Goal: Check status: Check status

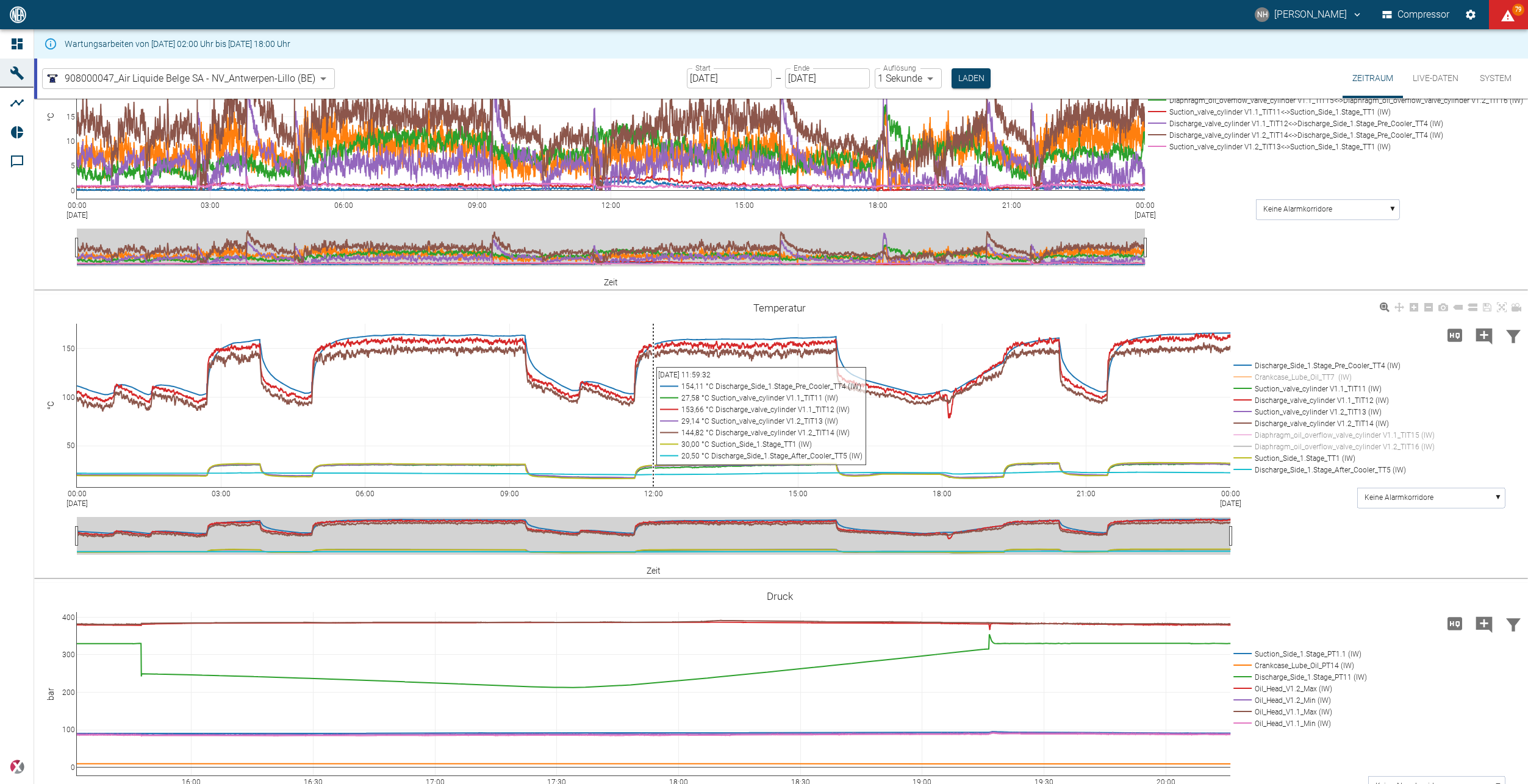
scroll to position [976, 0]
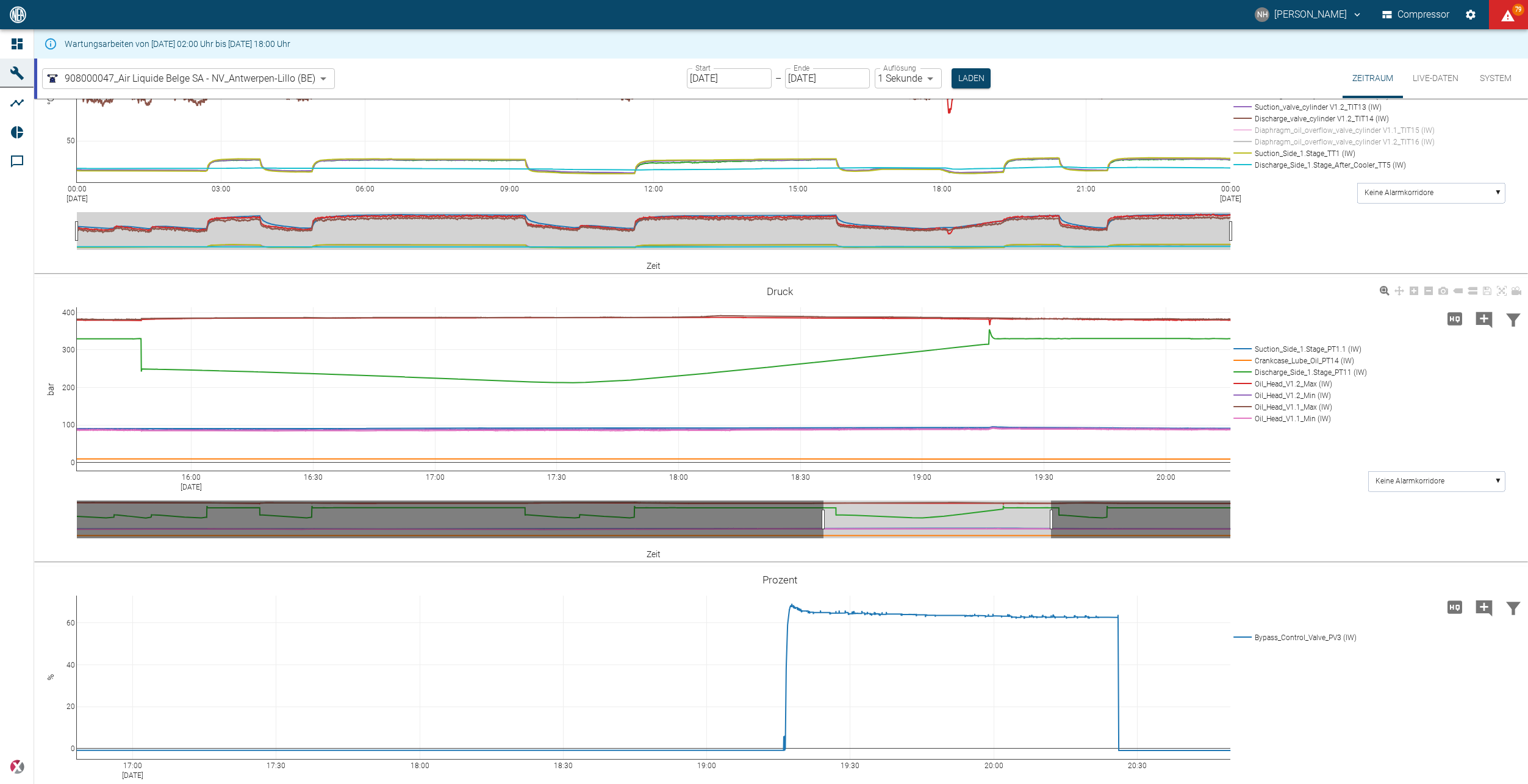
click at [1252, 422] on rect at bounding box center [1298, 418] width 136 height 12
click at [1246, 410] on rect at bounding box center [1298, 407] width 136 height 12
click at [1244, 397] on rect at bounding box center [1298, 395] width 136 height 12
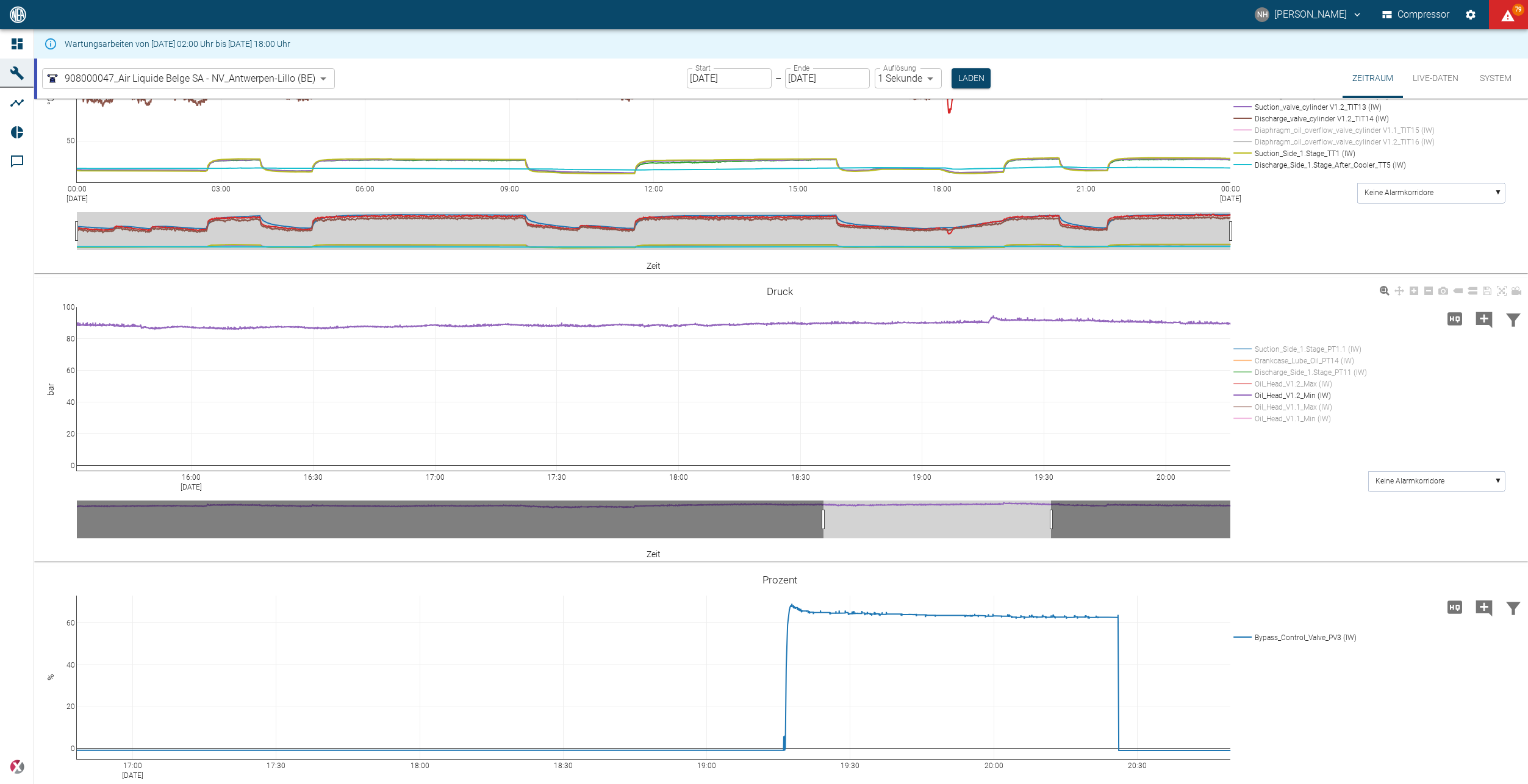
click at [1244, 388] on rect at bounding box center [1298, 383] width 136 height 12
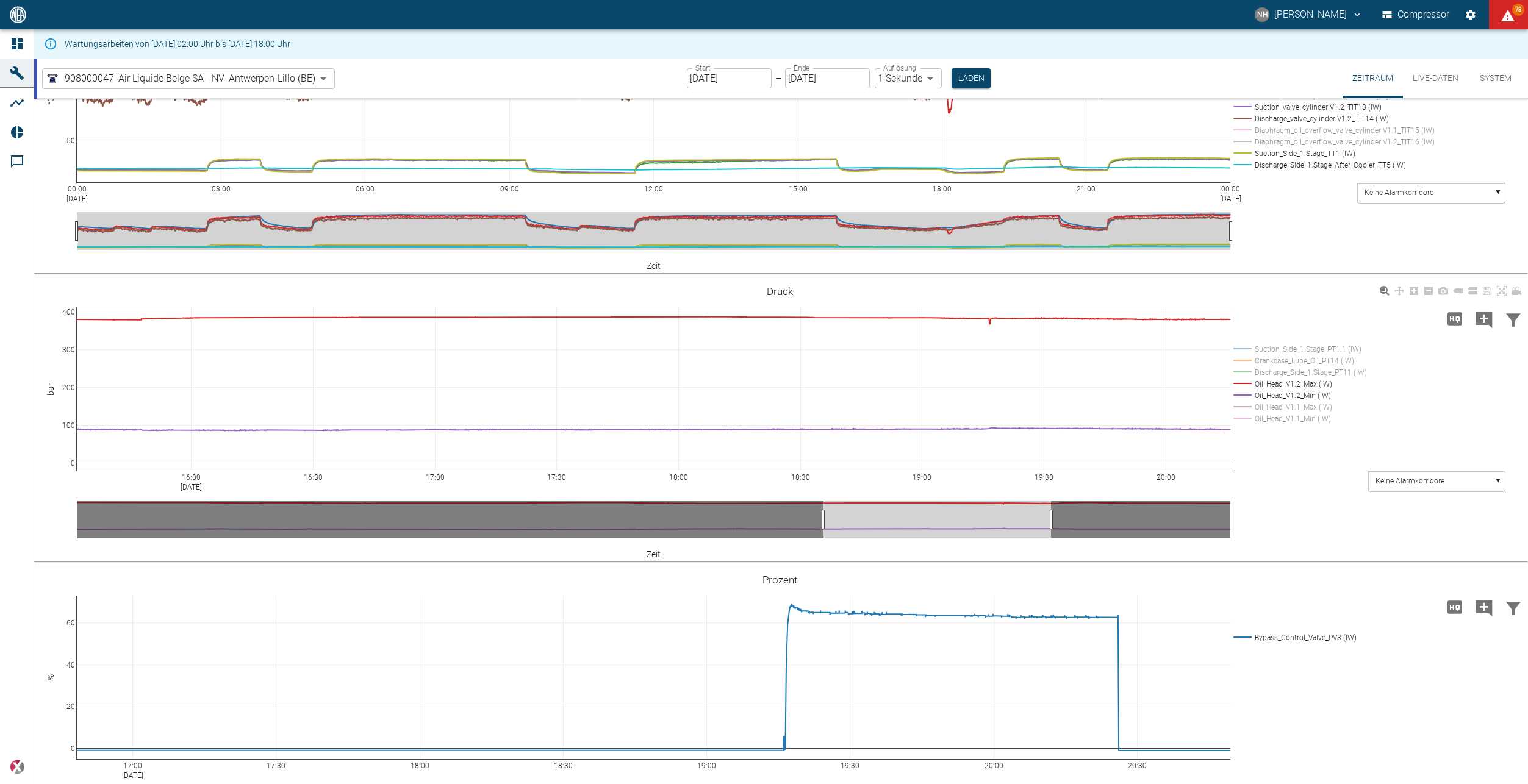
click at [1242, 393] on rect at bounding box center [1298, 395] width 136 height 12
click at [1241, 384] on rect at bounding box center [1298, 383] width 136 height 12
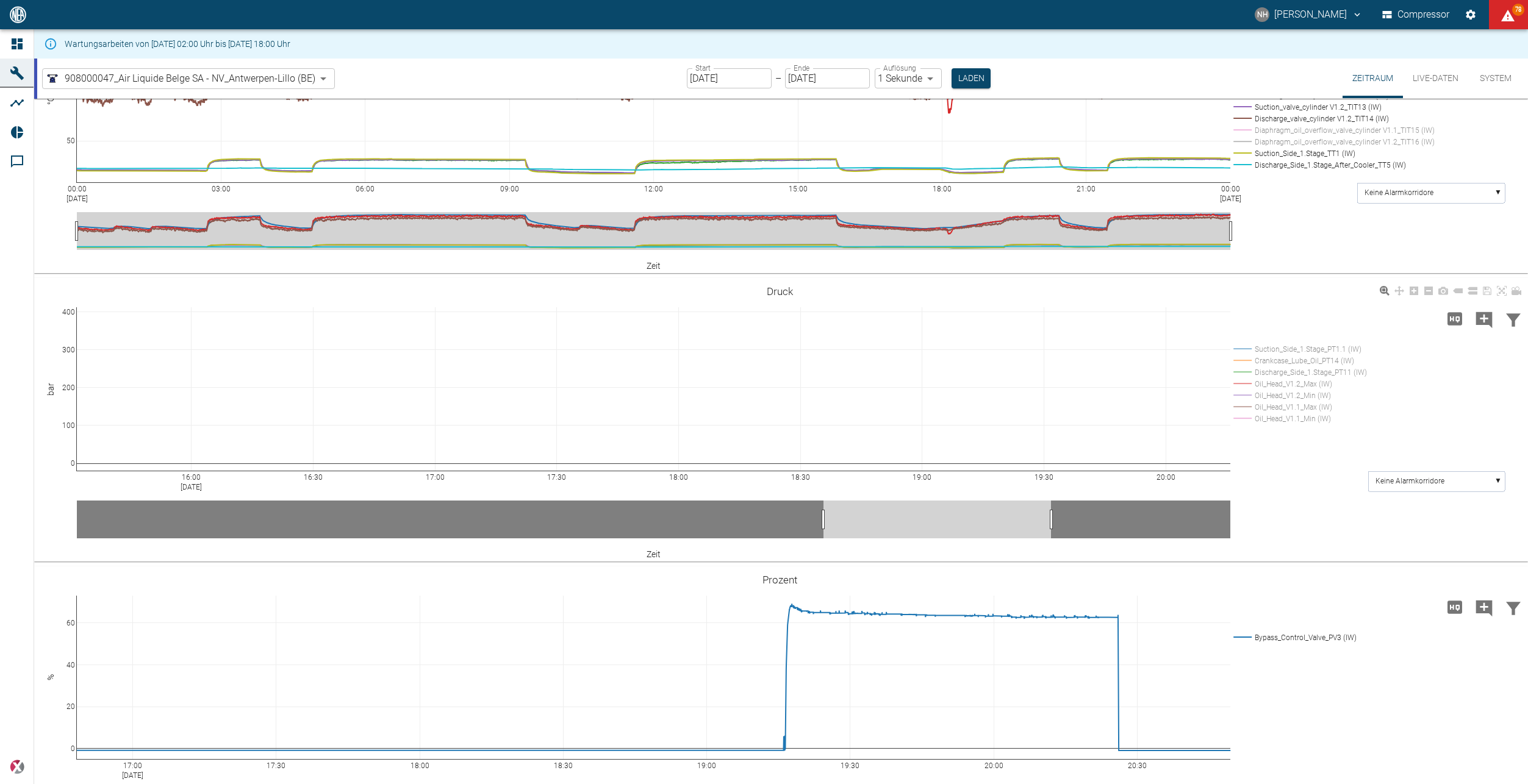
click at [1239, 370] on rect at bounding box center [1298, 372] width 136 height 12
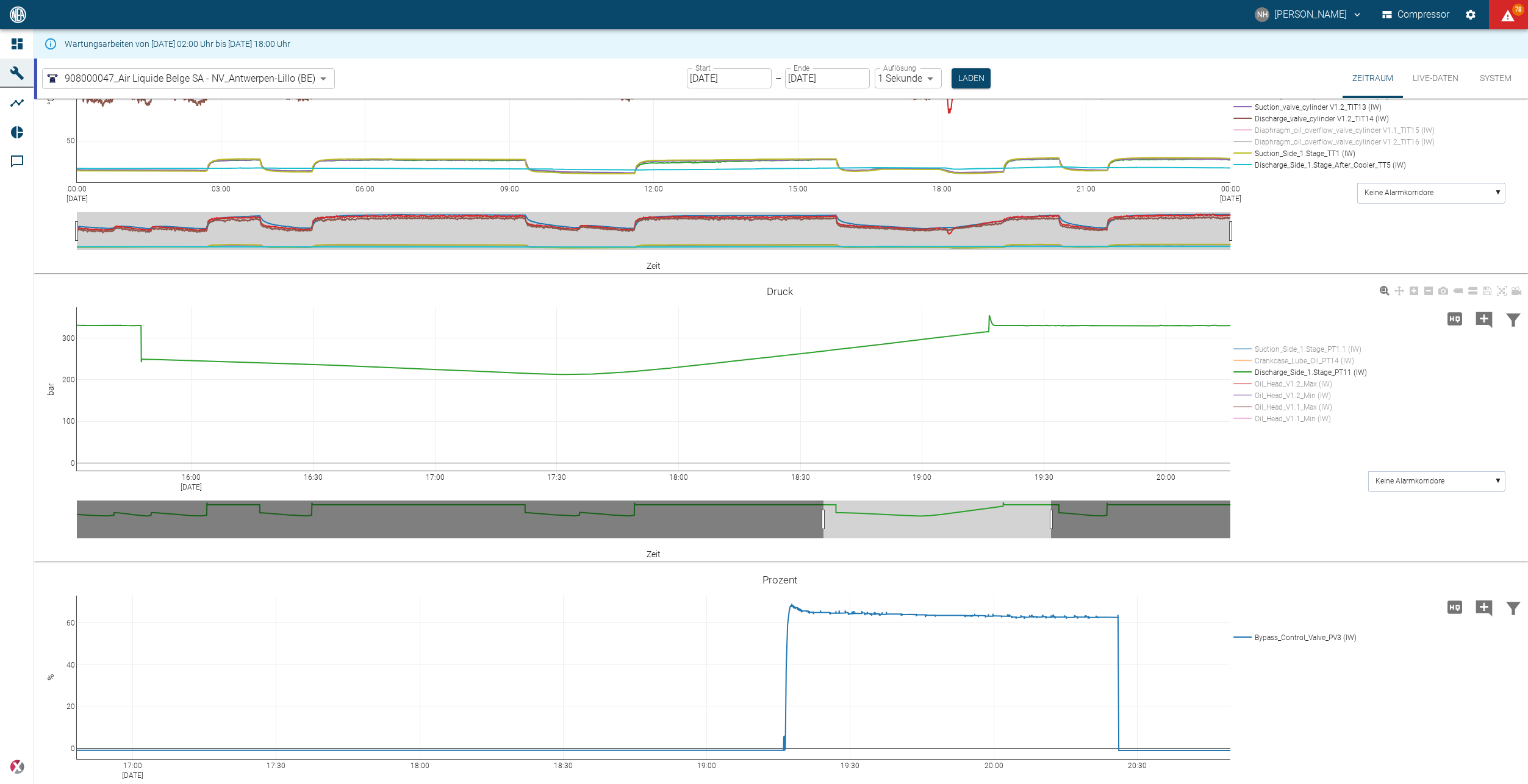
click at [1238, 353] on rect at bounding box center [1298, 349] width 136 height 12
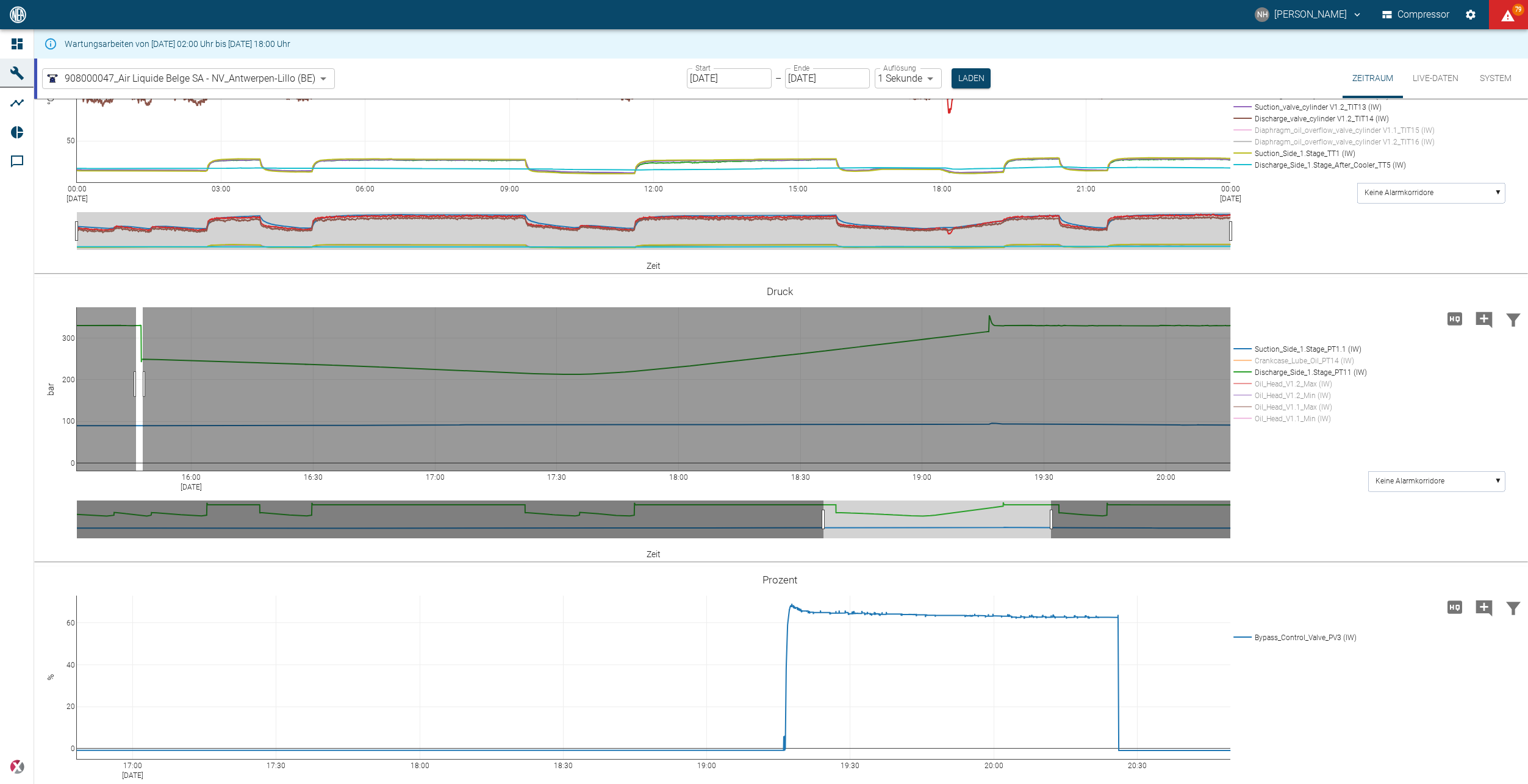
drag, startPoint x: 143, startPoint y: 384, endPoint x: 136, endPoint y: 380, distance: 8.1
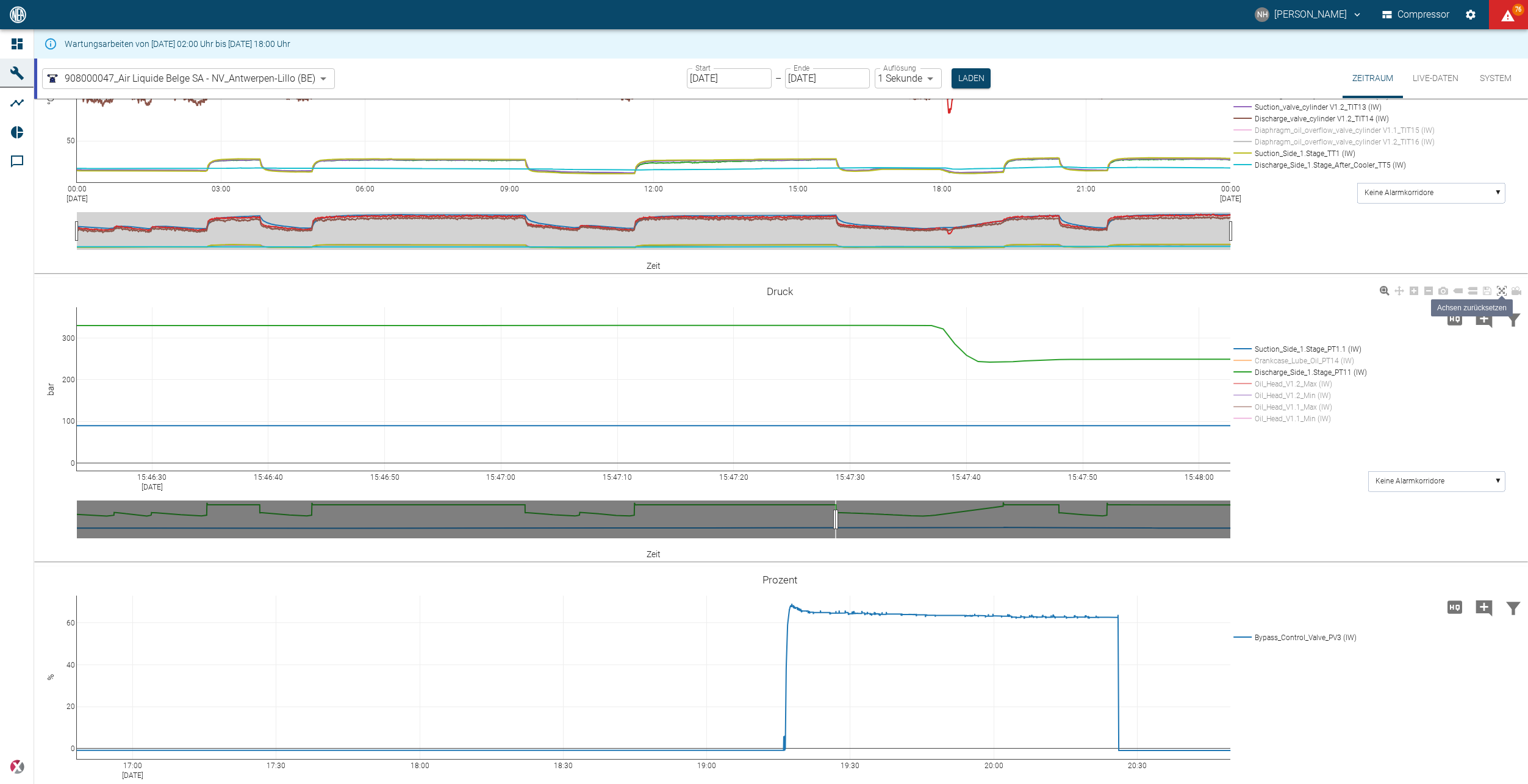
click at [1497, 290] on icon at bounding box center [1502, 290] width 9 height 9
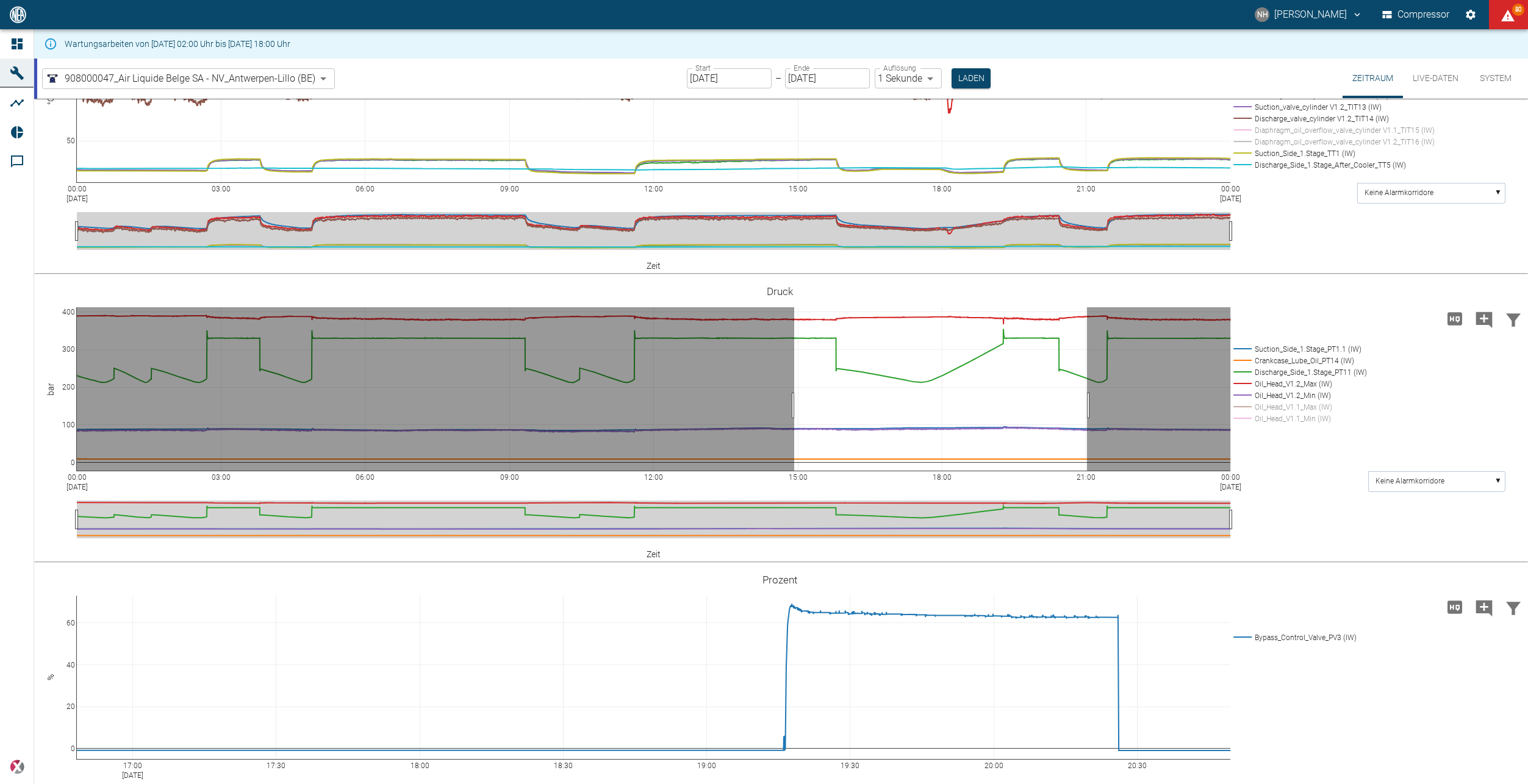
drag, startPoint x: 794, startPoint y: 406, endPoint x: 1087, endPoint y: 402, distance: 293.0
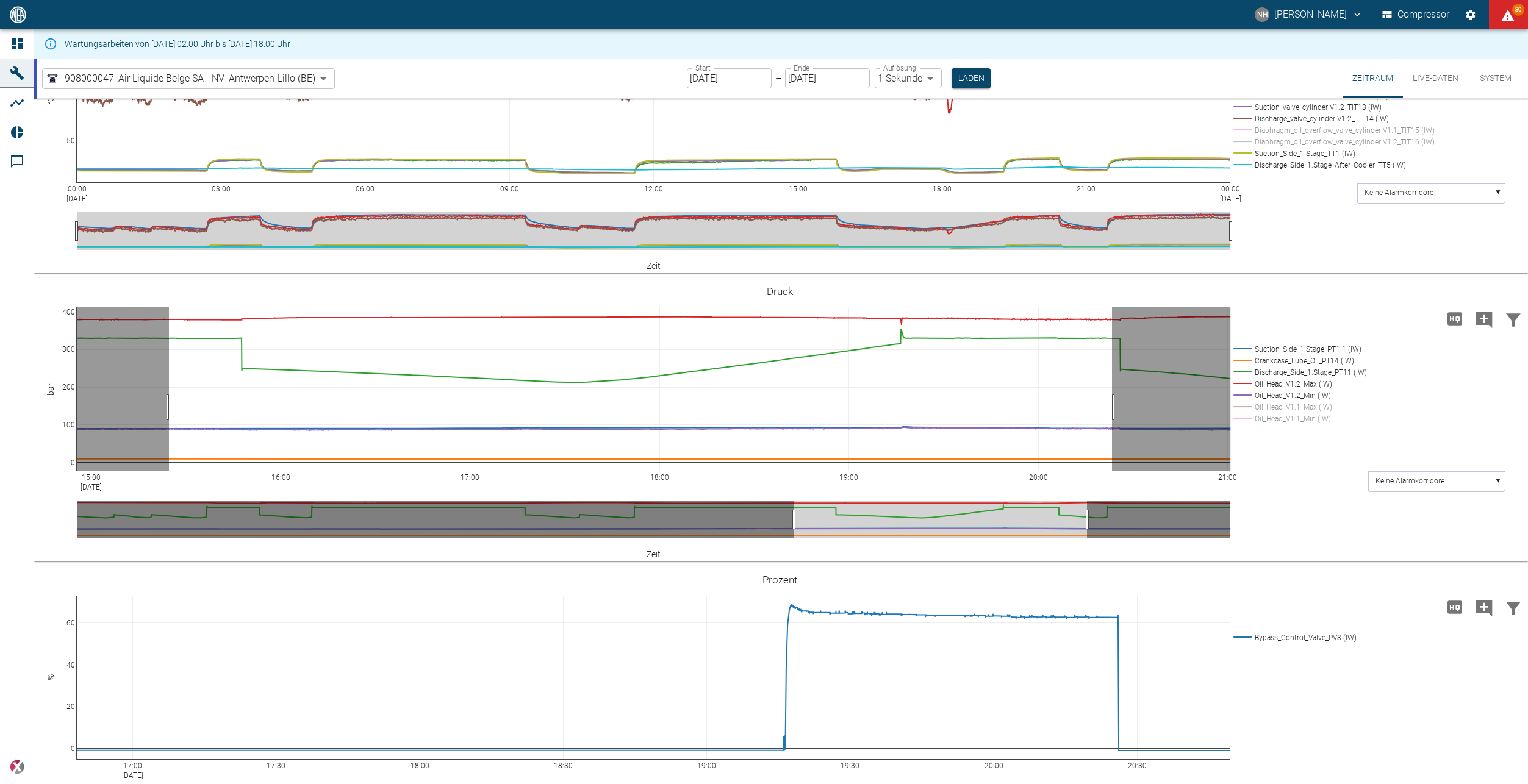
drag, startPoint x: 1112, startPoint y: 408, endPoint x: 169, endPoint y: 415, distance: 943.0
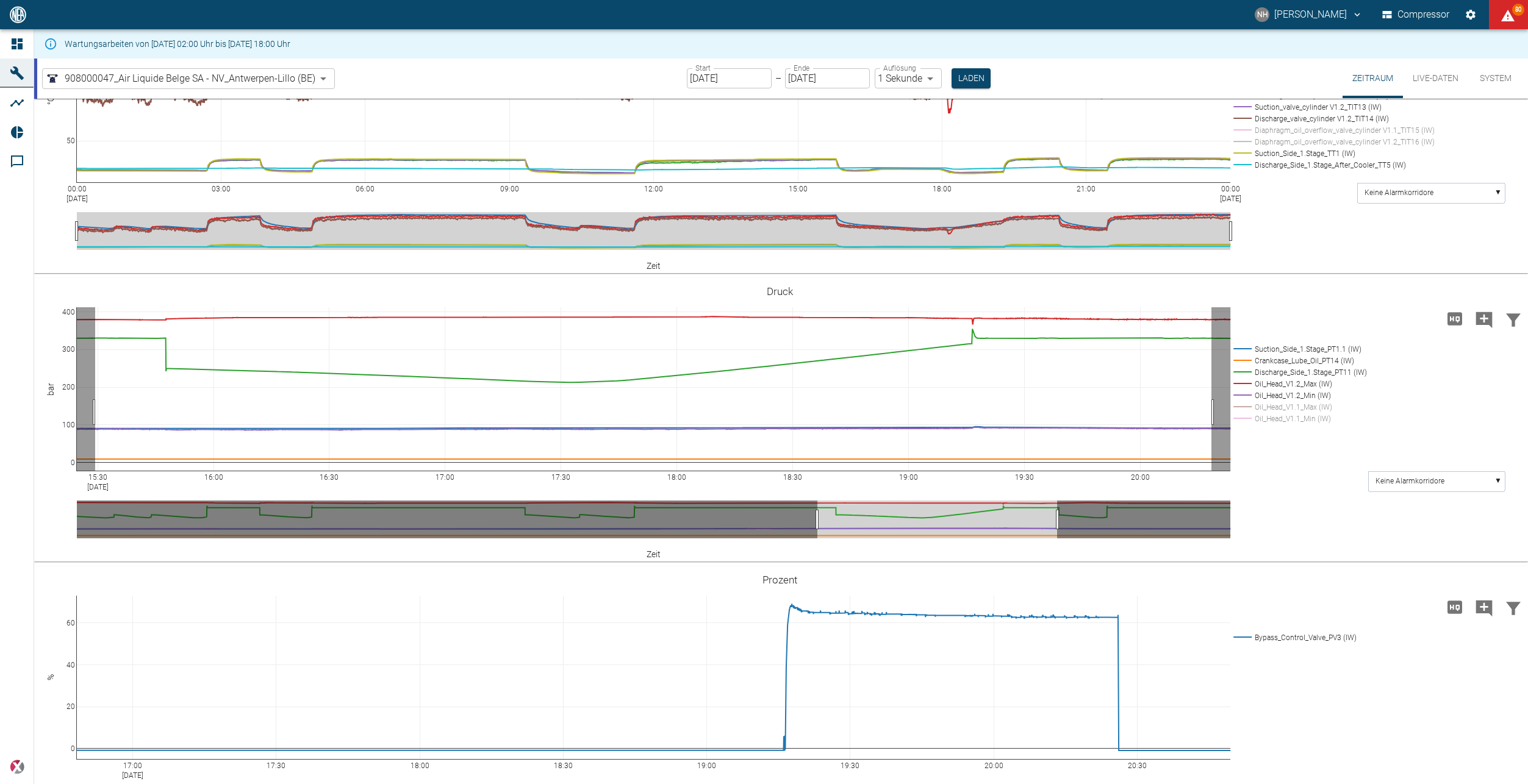
drag, startPoint x: 96, startPoint y: 412, endPoint x: 1212, endPoint y: 416, distance: 1116.0
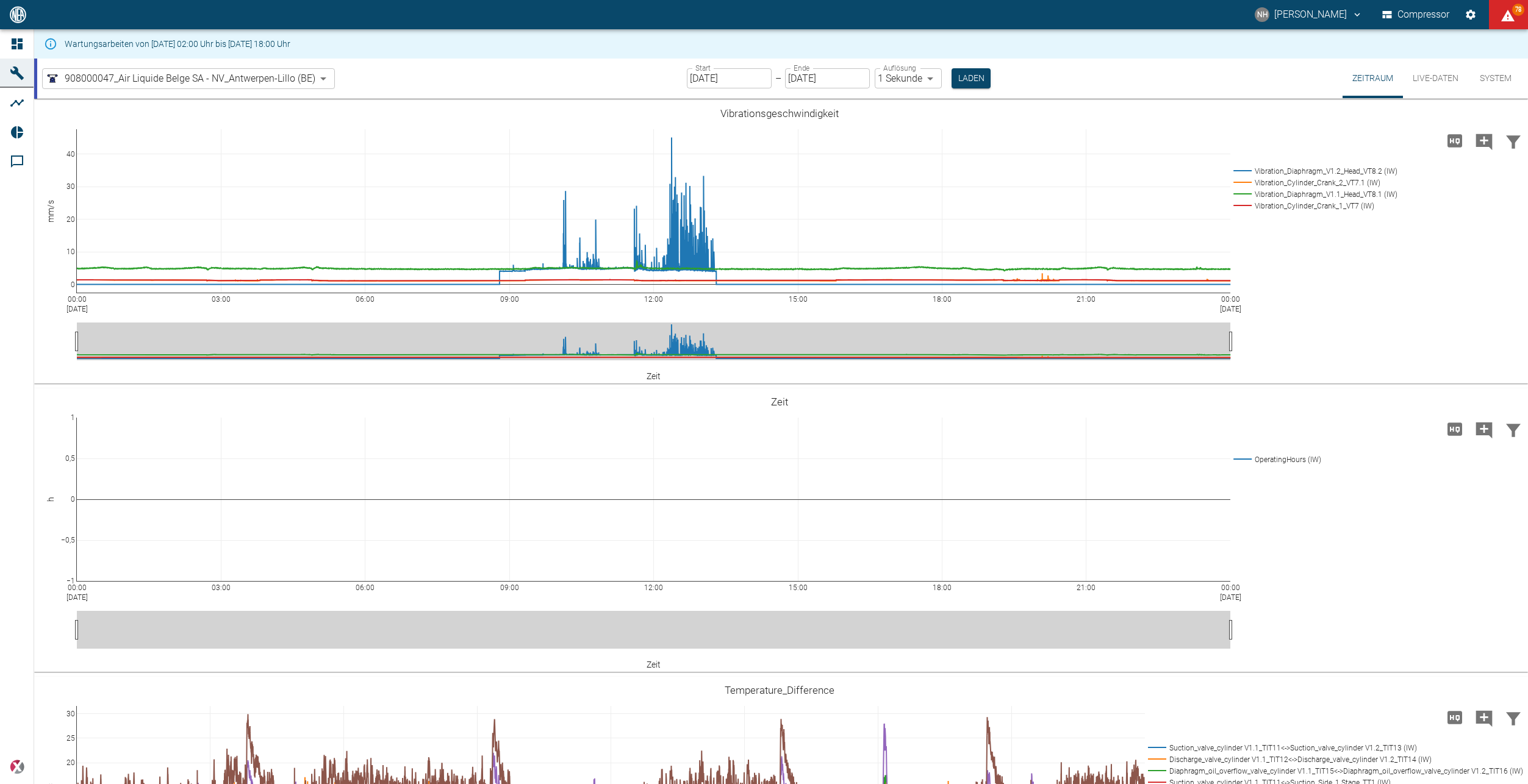
scroll to position [976, 0]
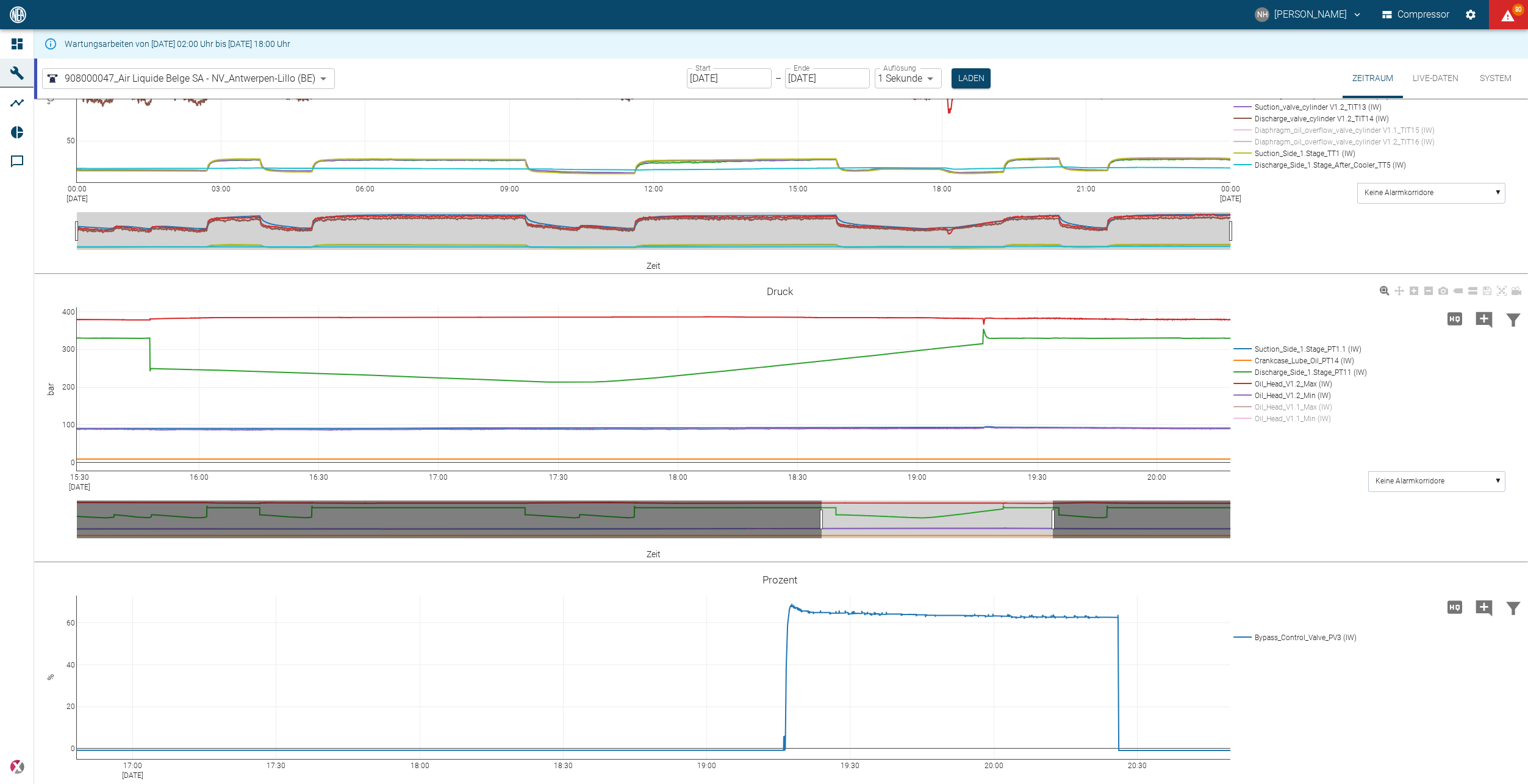
click at [1241, 359] on rect at bounding box center [1298, 360] width 136 height 12
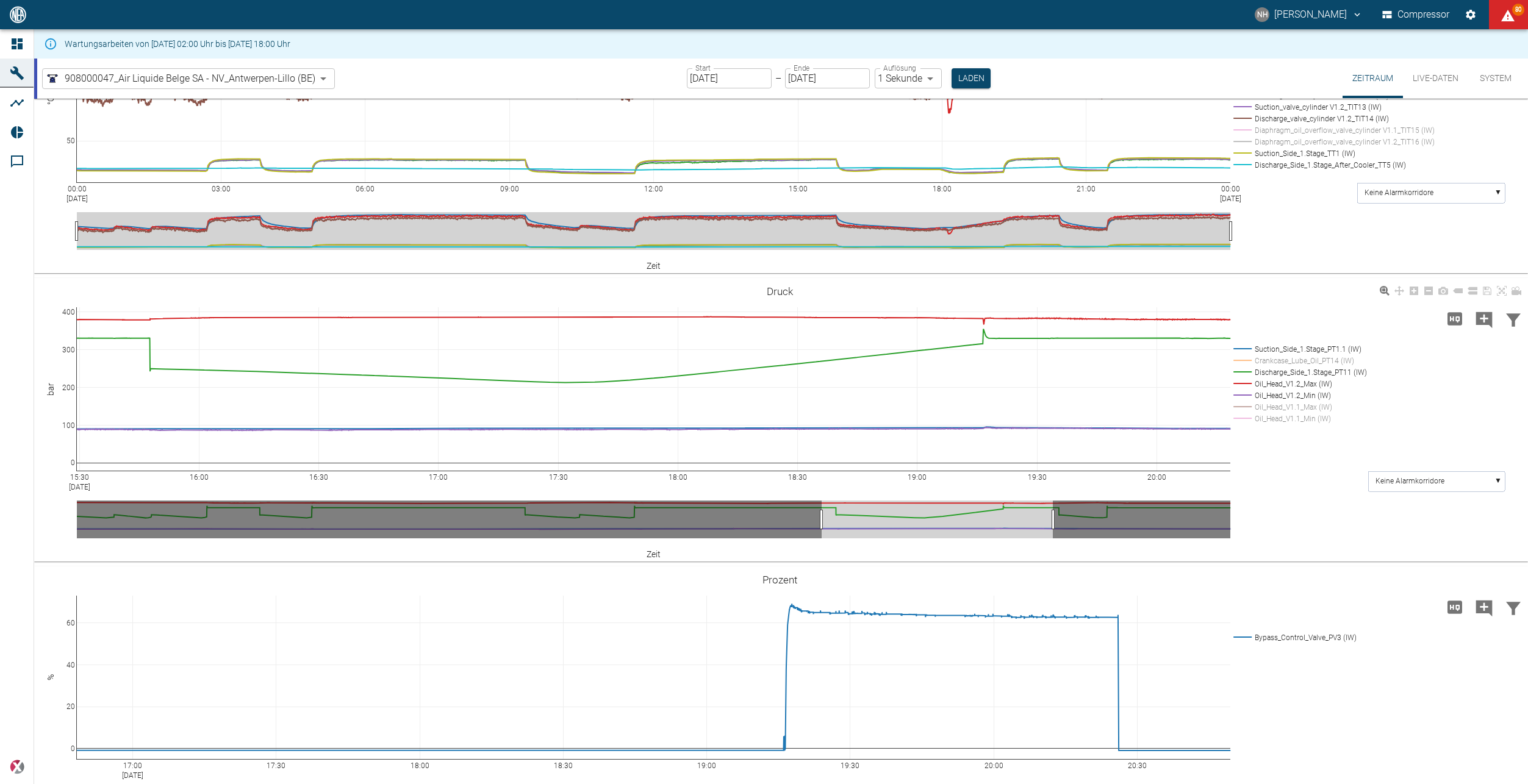
click at [1250, 395] on rect at bounding box center [1298, 395] width 136 height 12
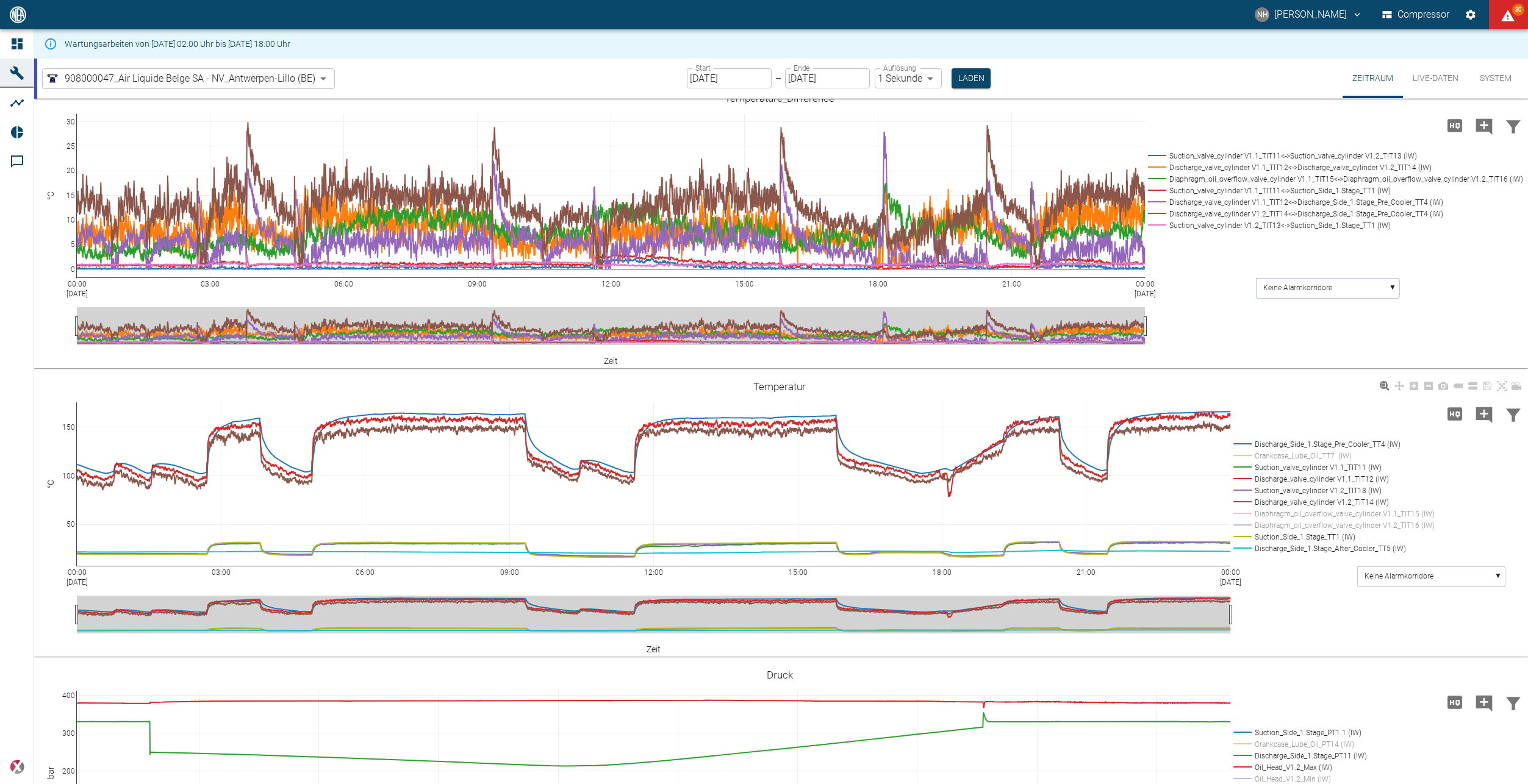
scroll to position [610, 0]
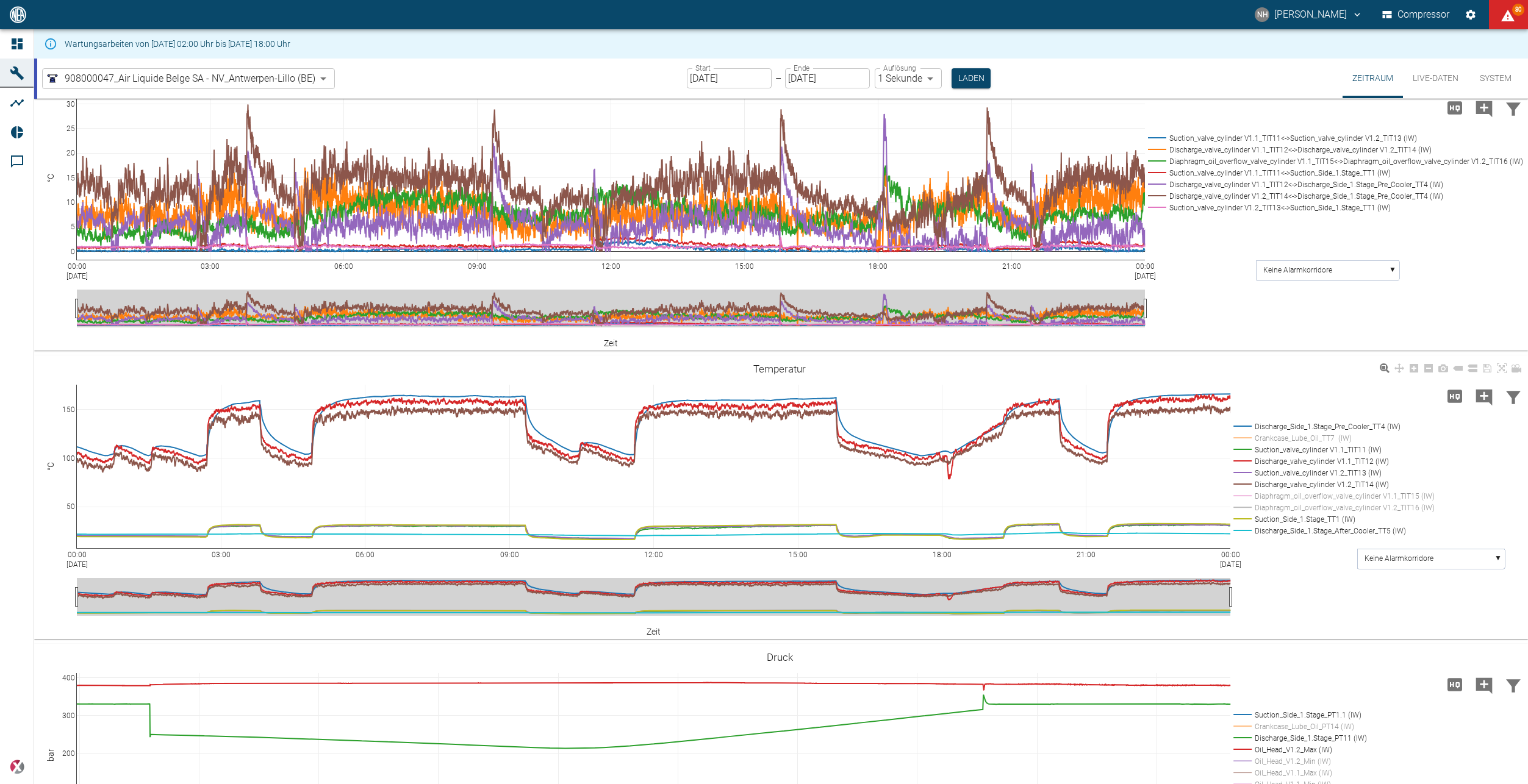
click at [1247, 482] on rect at bounding box center [1331, 484] width 201 height 12
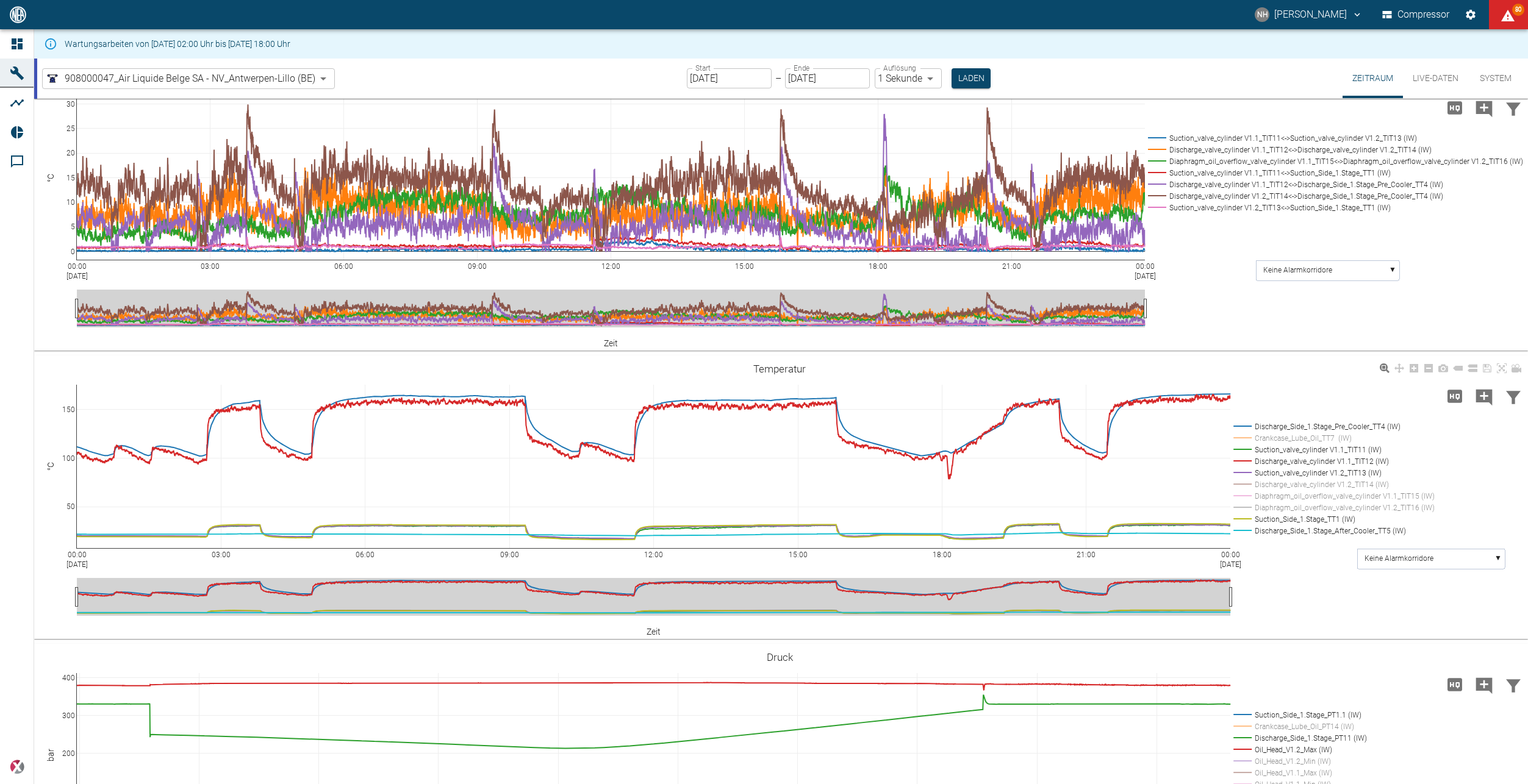
click at [1237, 470] on rect at bounding box center [1331, 473] width 201 height 12
click at [1237, 458] on rect at bounding box center [1331, 461] width 201 height 12
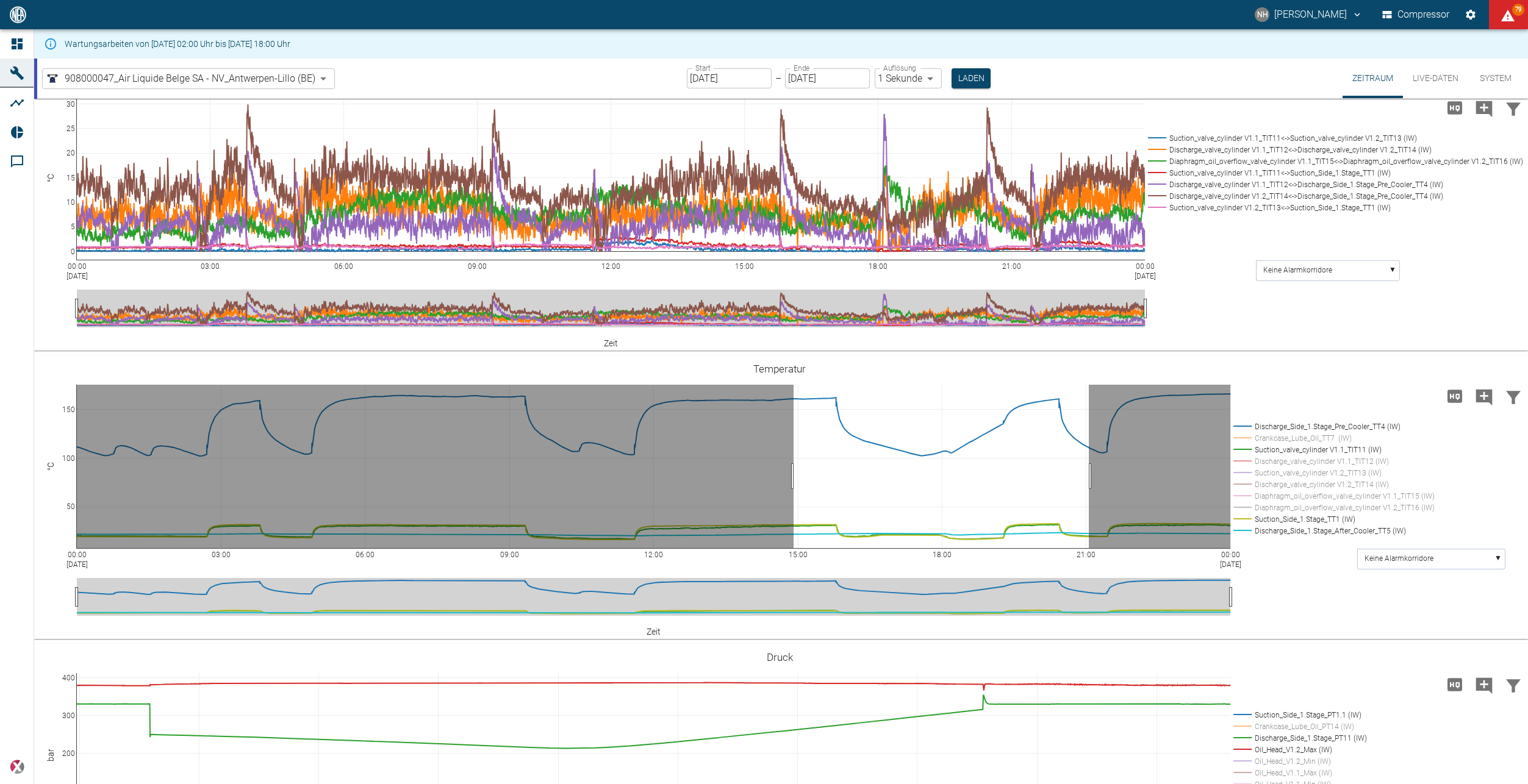
drag, startPoint x: 794, startPoint y: 476, endPoint x: 1090, endPoint y: 464, distance: 296.2
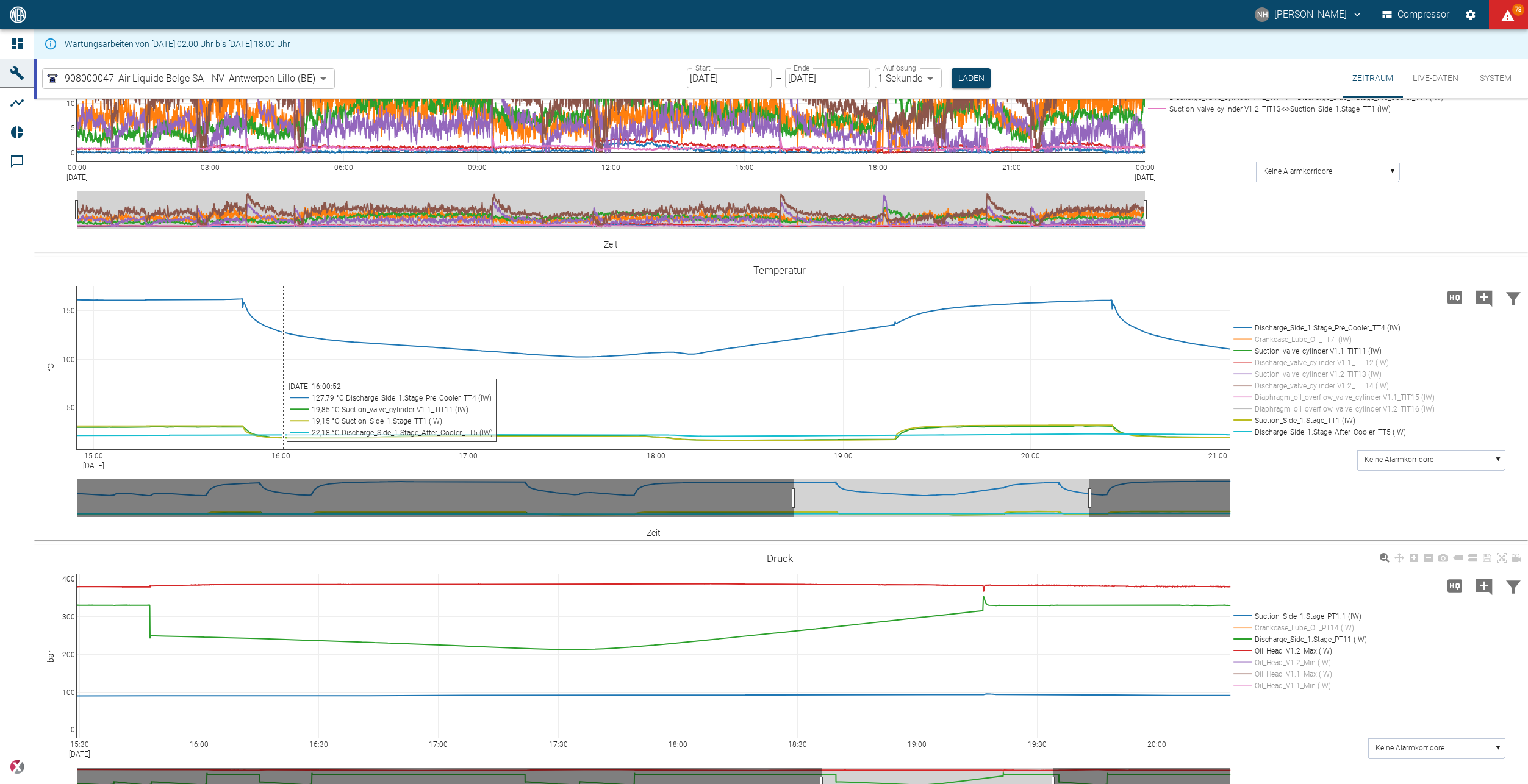
scroll to position [732, 0]
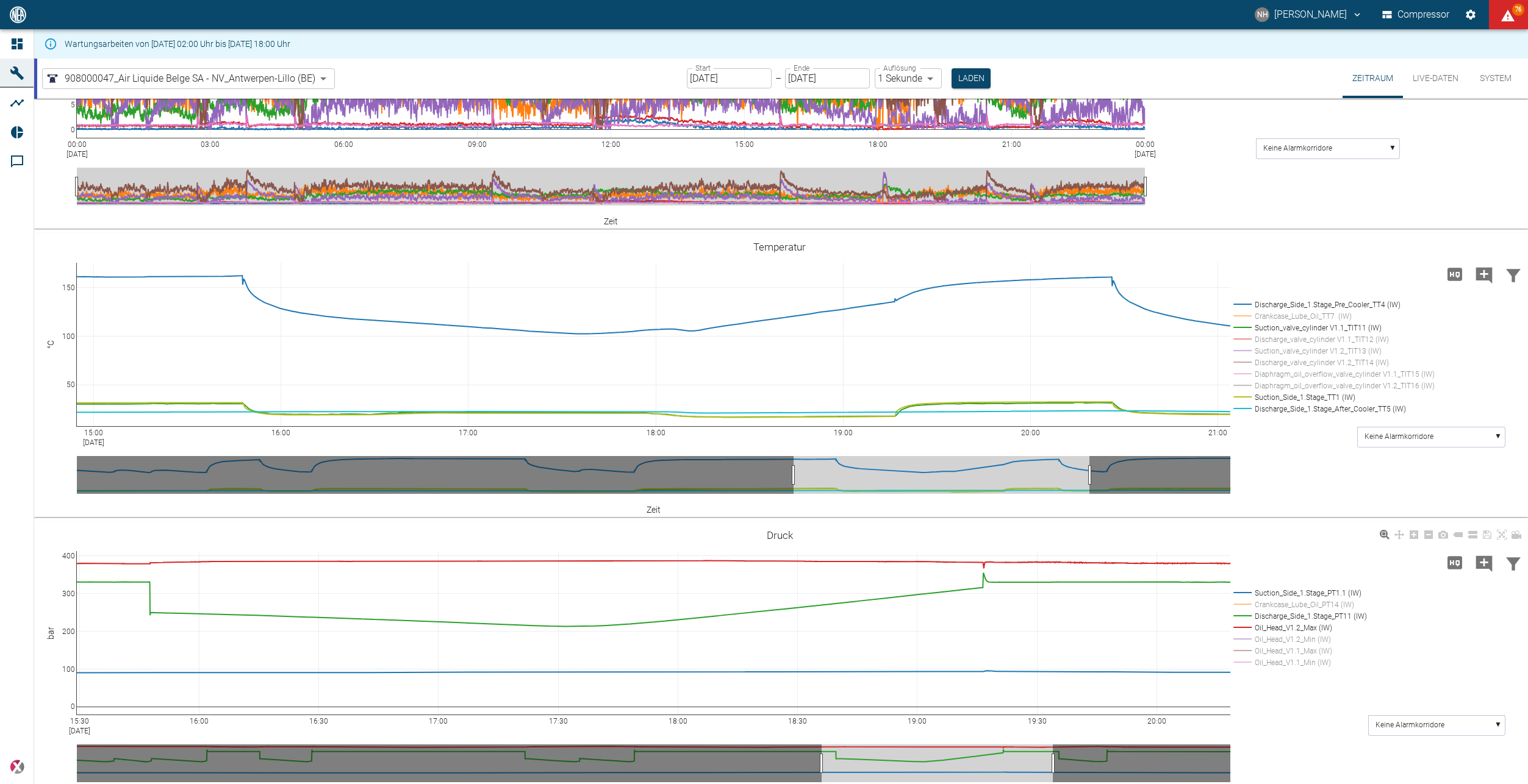
click at [1237, 626] on rect at bounding box center [1298, 628] width 136 height 12
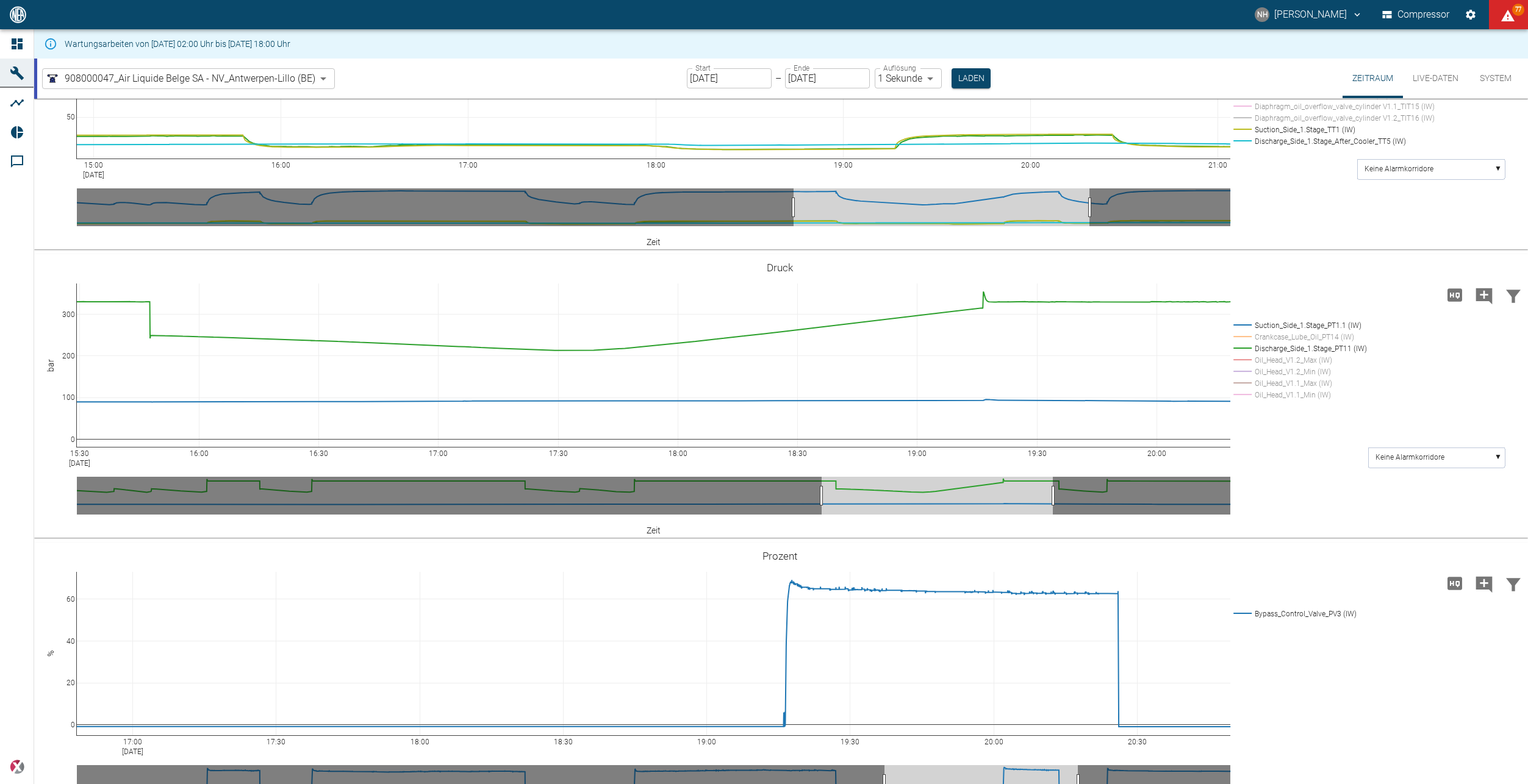
scroll to position [1037, 0]
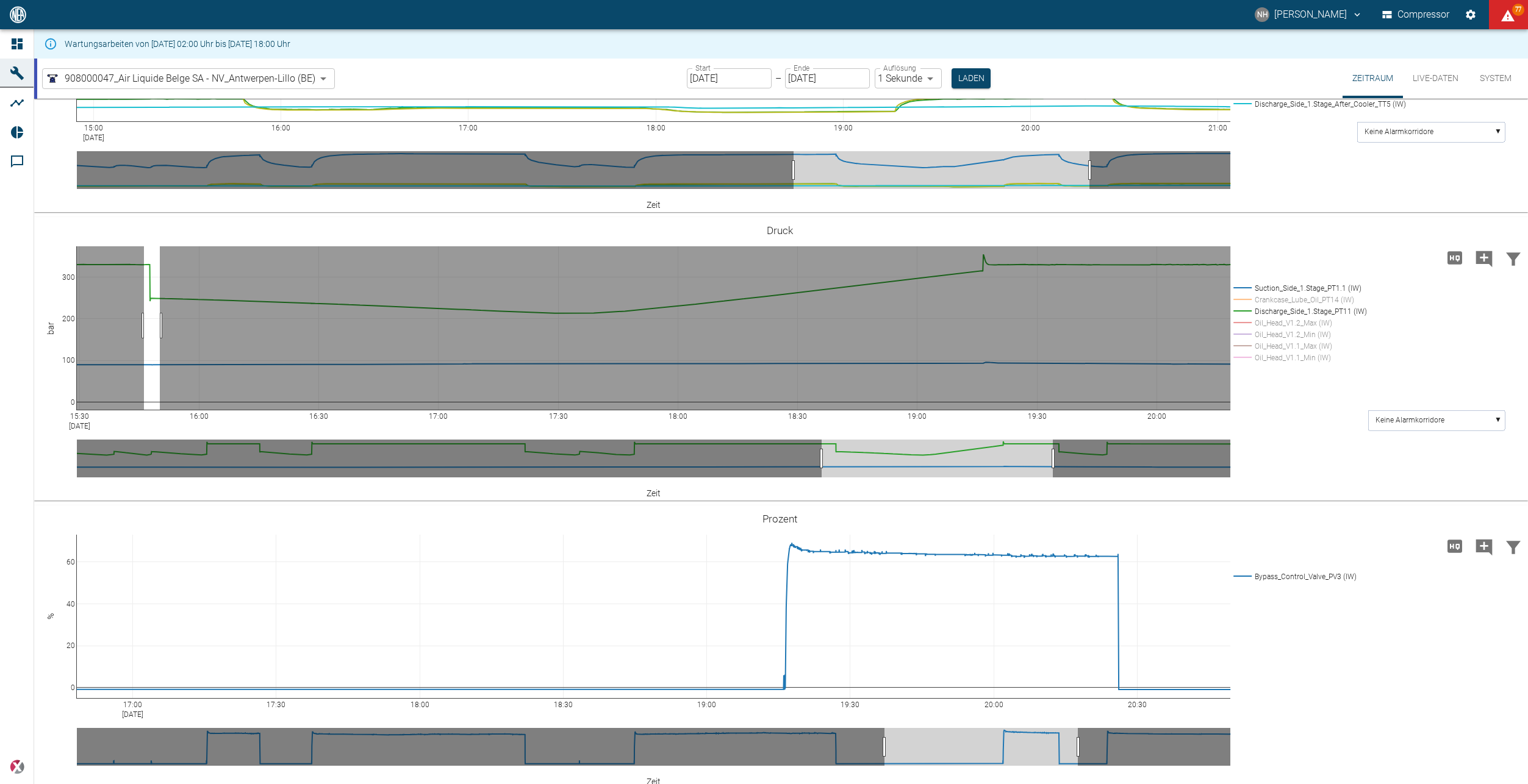
drag, startPoint x: 160, startPoint y: 326, endPoint x: 144, endPoint y: 322, distance: 16.5
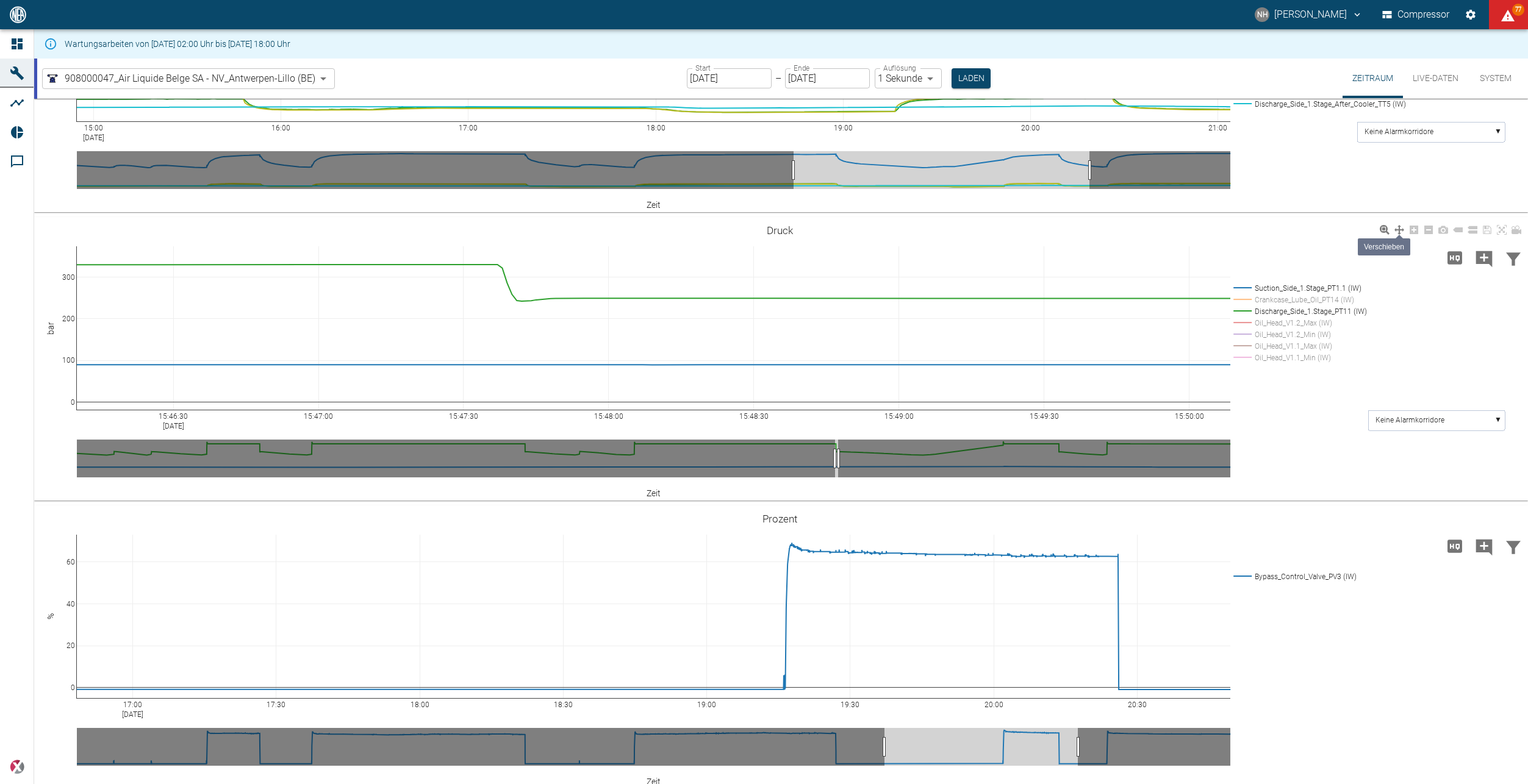
click at [1400, 234] on icon at bounding box center [1399, 230] width 9 height 9
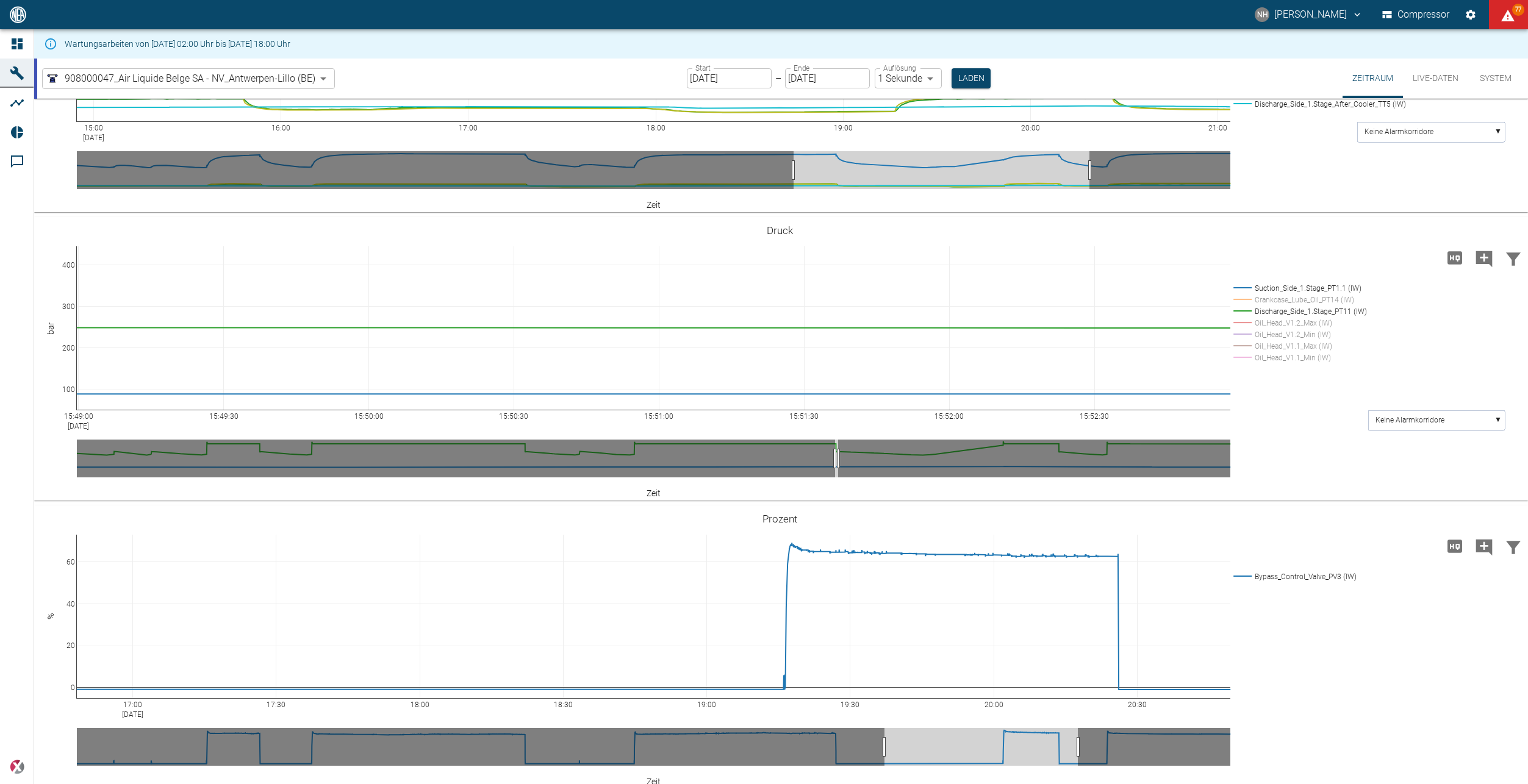
drag, startPoint x: 1185, startPoint y: 305, endPoint x: 346, endPoint y: 333, distance: 839.5
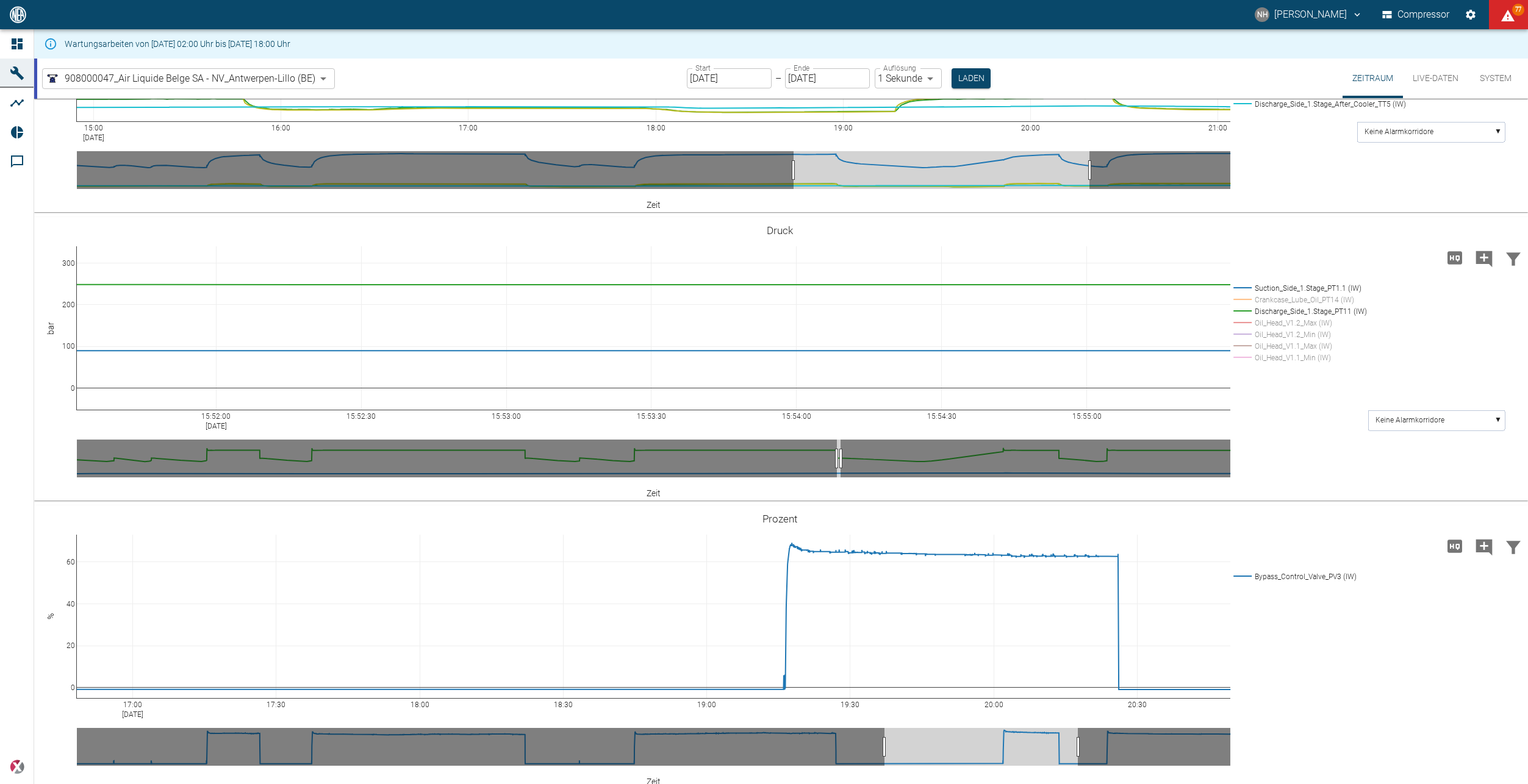
drag, startPoint x: 810, startPoint y: 395, endPoint x: 96, endPoint y: 353, distance: 715.2
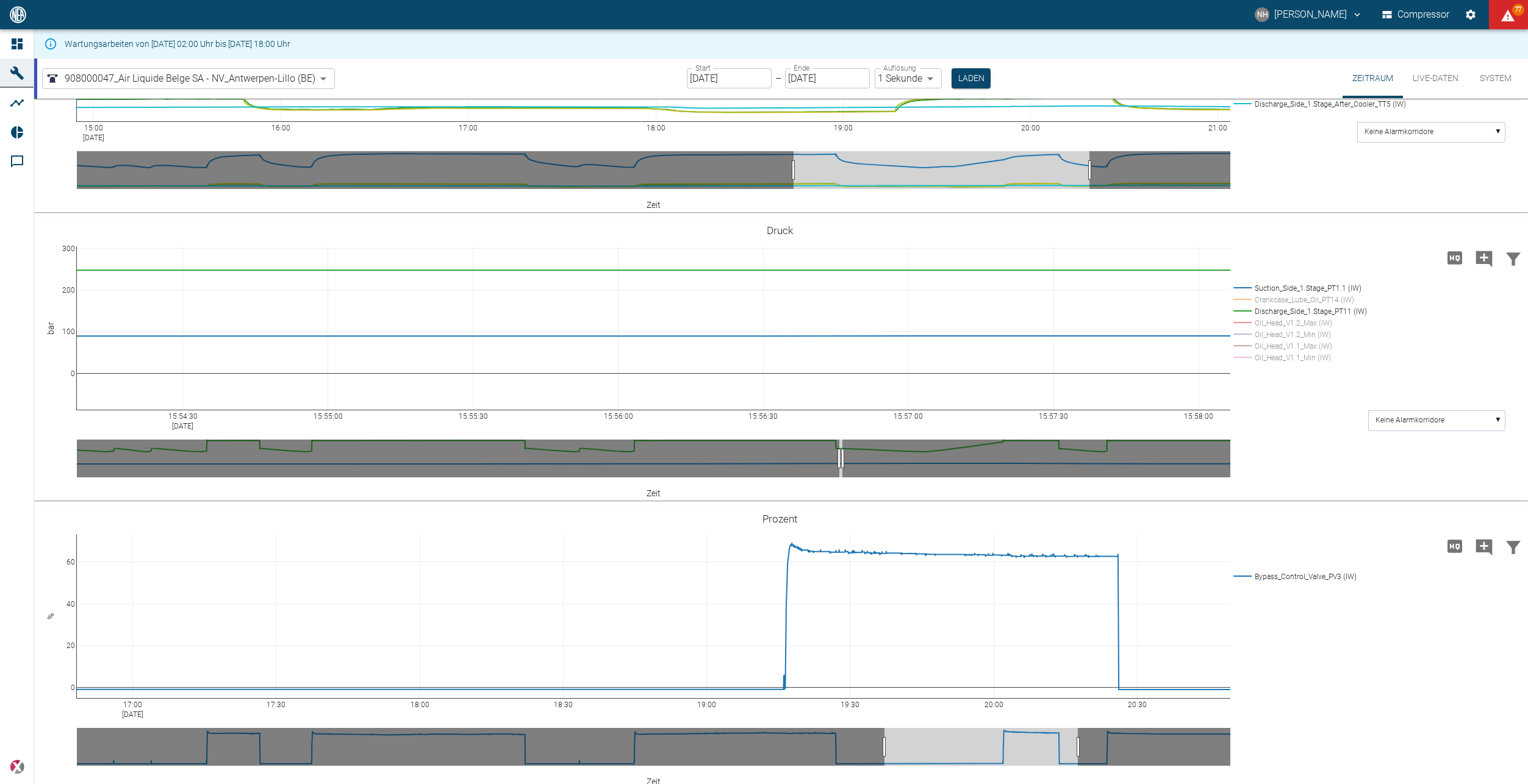
drag, startPoint x: 1119, startPoint y: 341, endPoint x: 215, endPoint y: 325, distance: 904.1
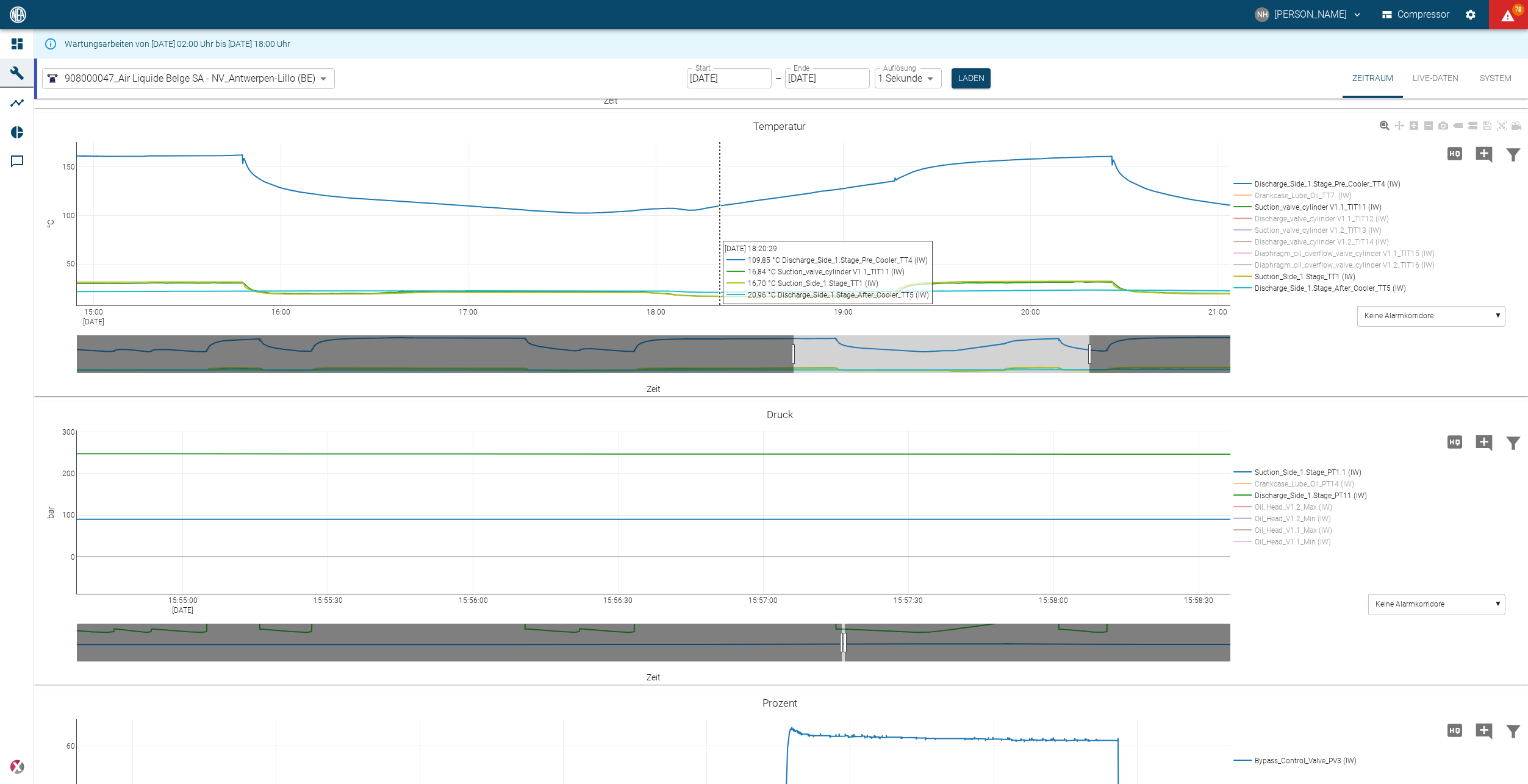
scroll to position [854, 0]
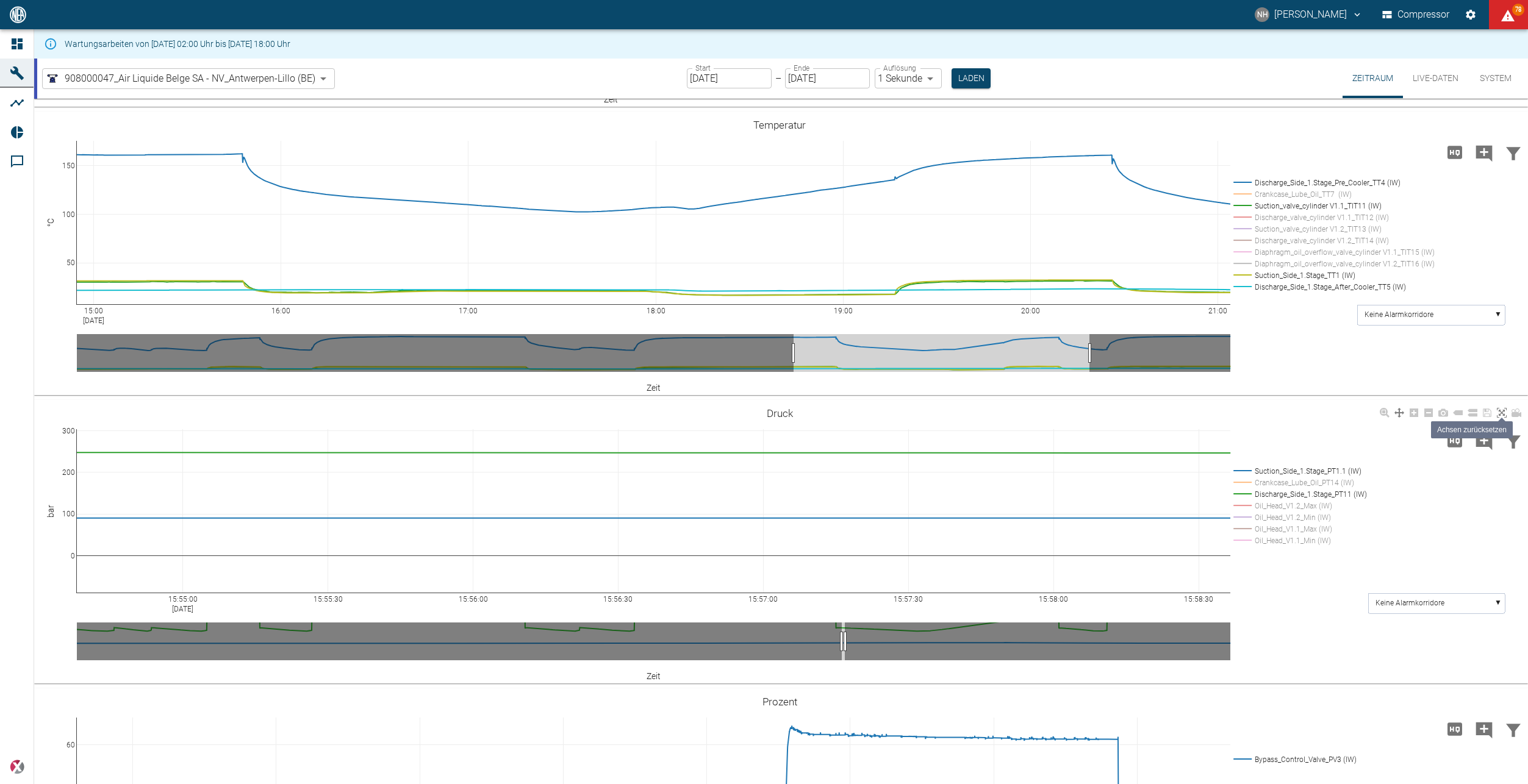
click at [1500, 418] on link at bounding box center [1502, 413] width 15 height 14
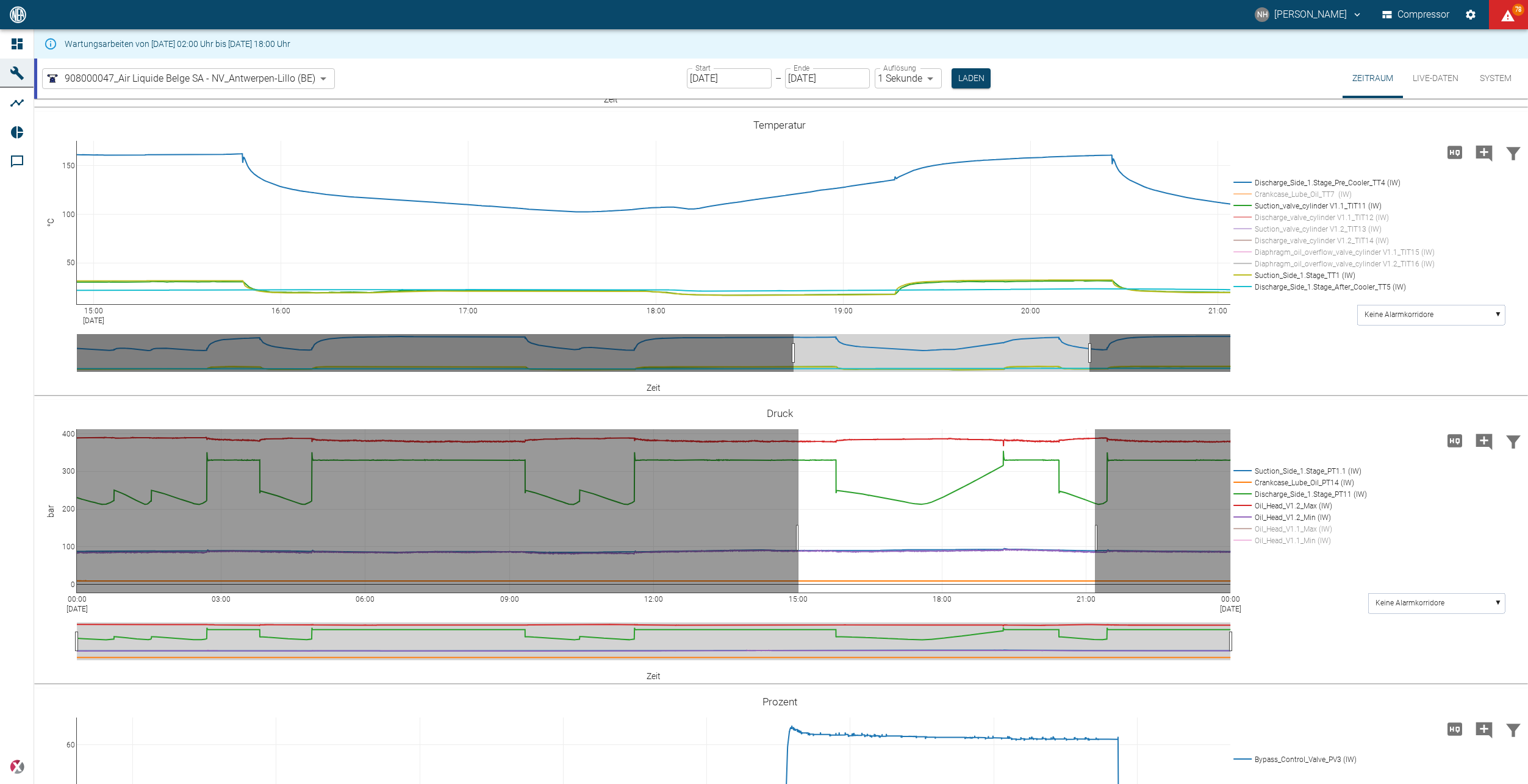
drag, startPoint x: 799, startPoint y: 538, endPoint x: 1095, endPoint y: 550, distance: 296.2
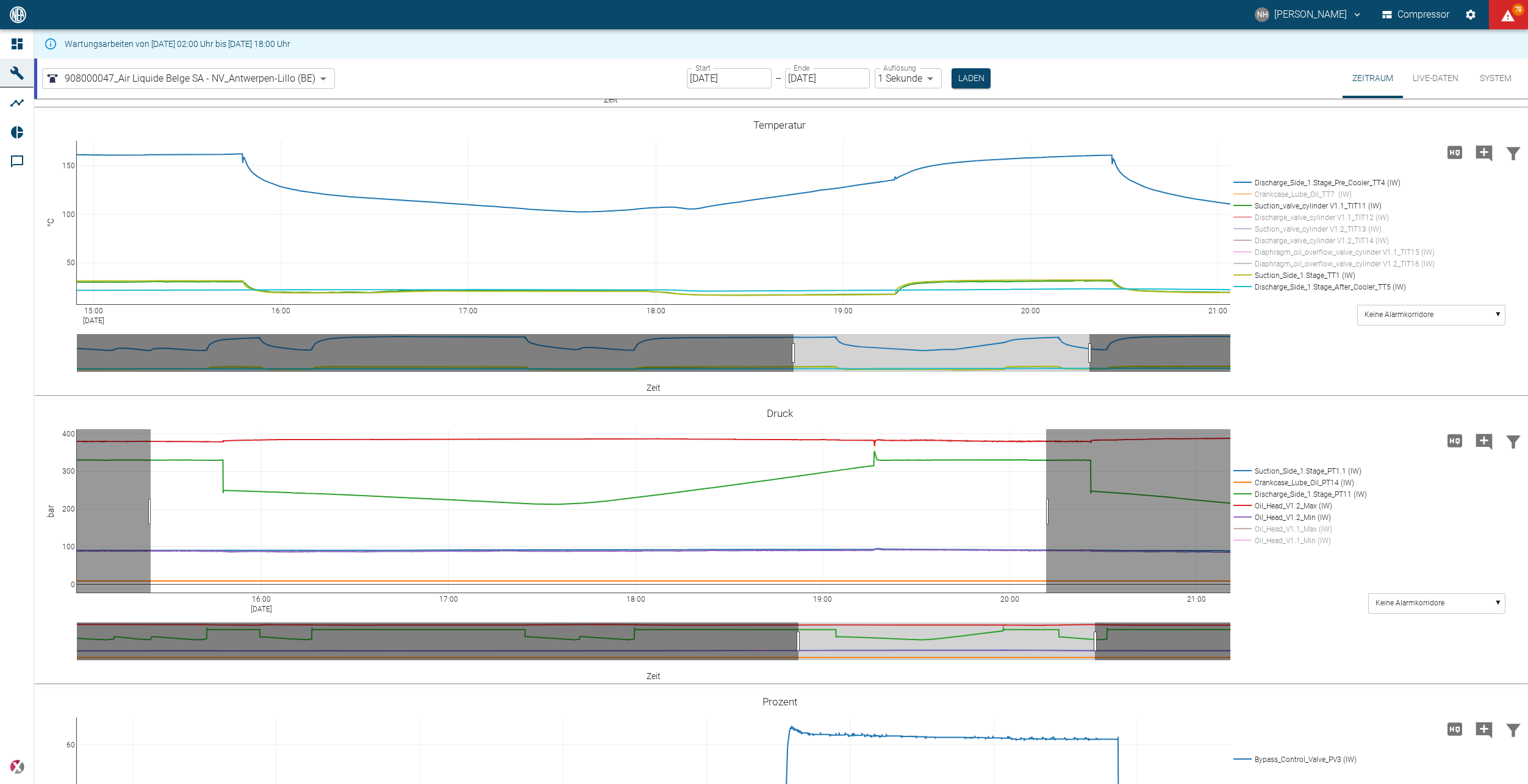
drag, startPoint x: 150, startPoint y: 512, endPoint x: 1046, endPoint y: 513, distance: 896.0
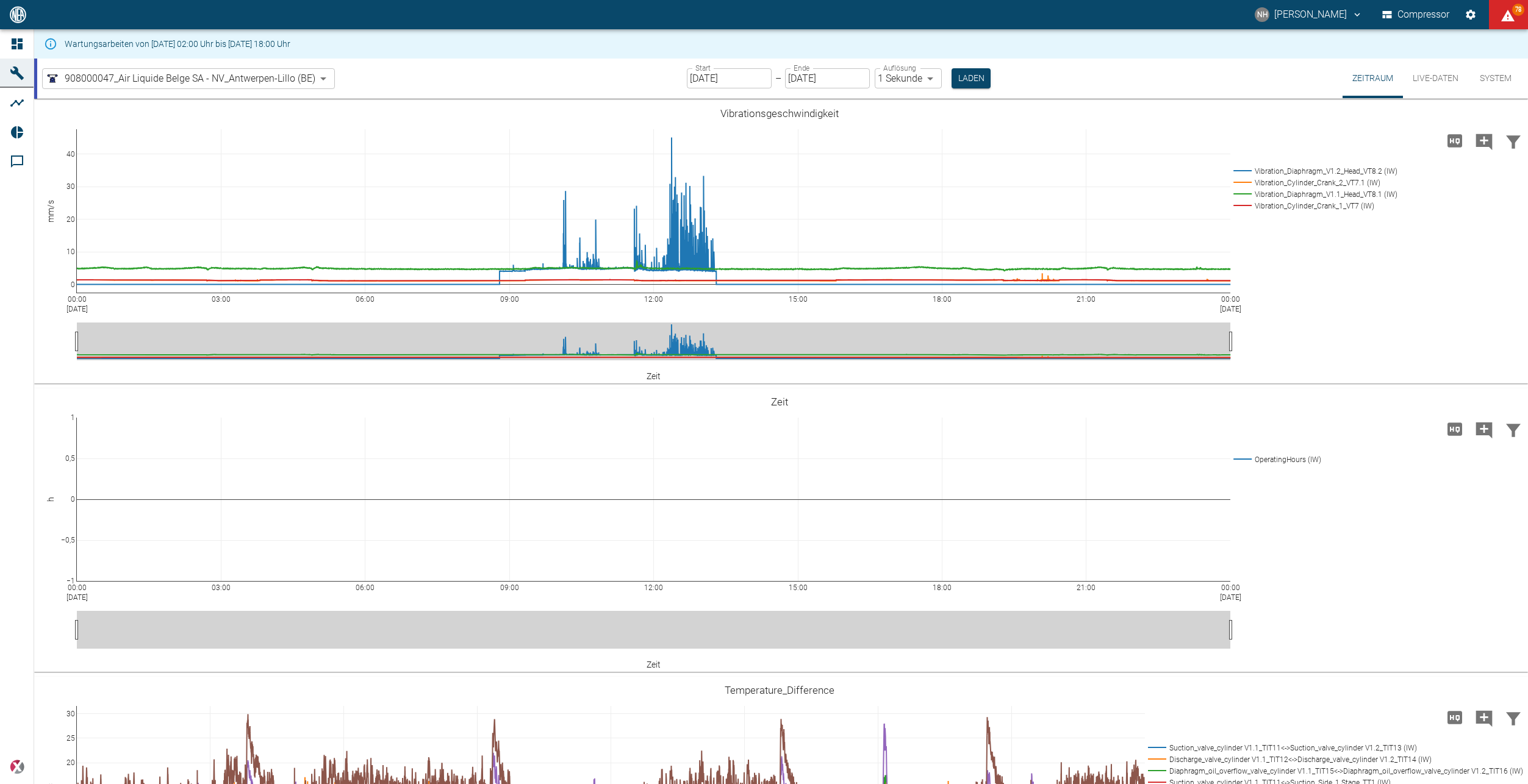
scroll to position [854, 0]
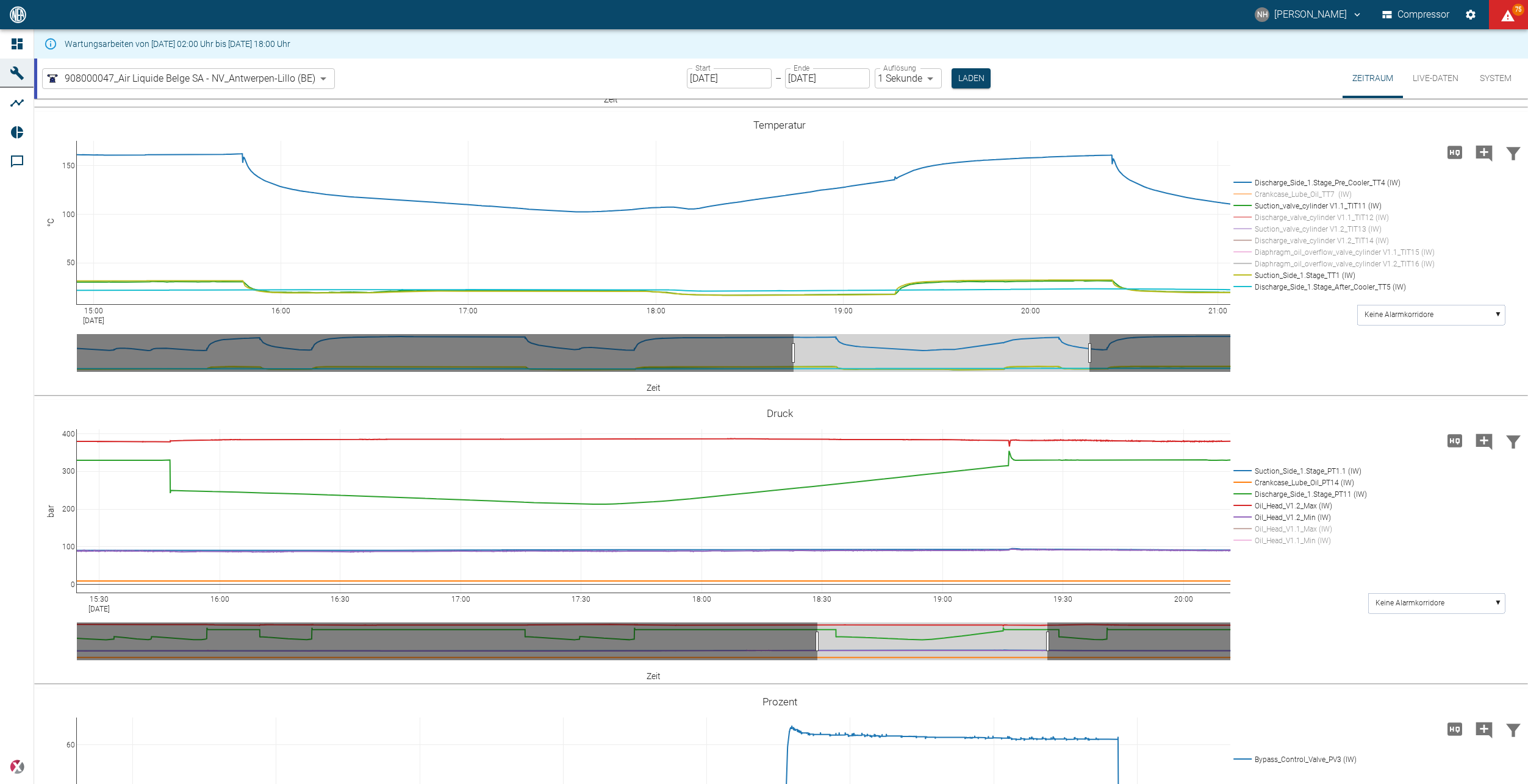
click at [406, 112] on div "15:00 Jul 6, 2025 16:00 17:00 18:00 19:00 20:00 21:00 50 100 150 Discharge_Side…" at bounding box center [781, 253] width 1494 height 284
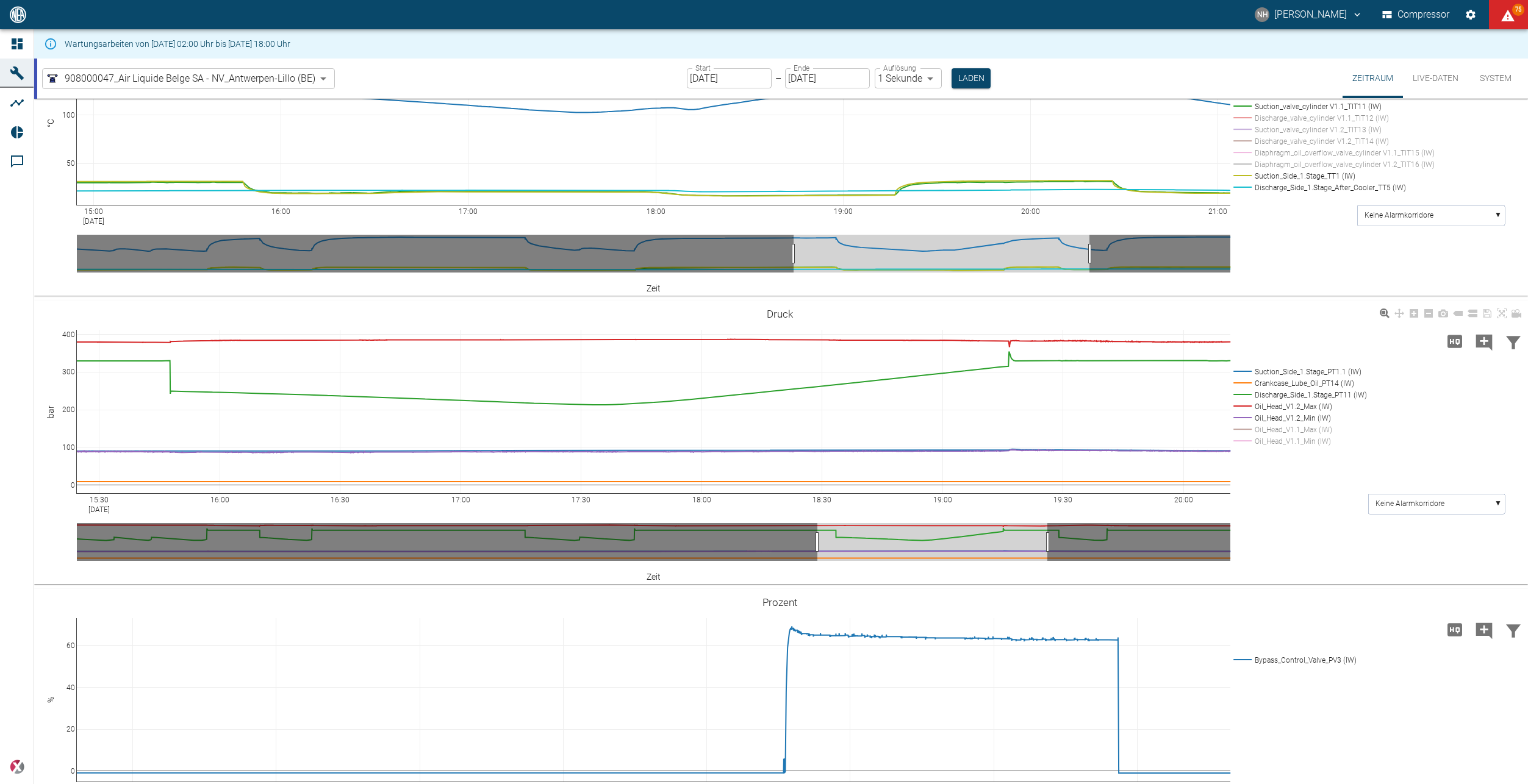
scroll to position [1037, 0]
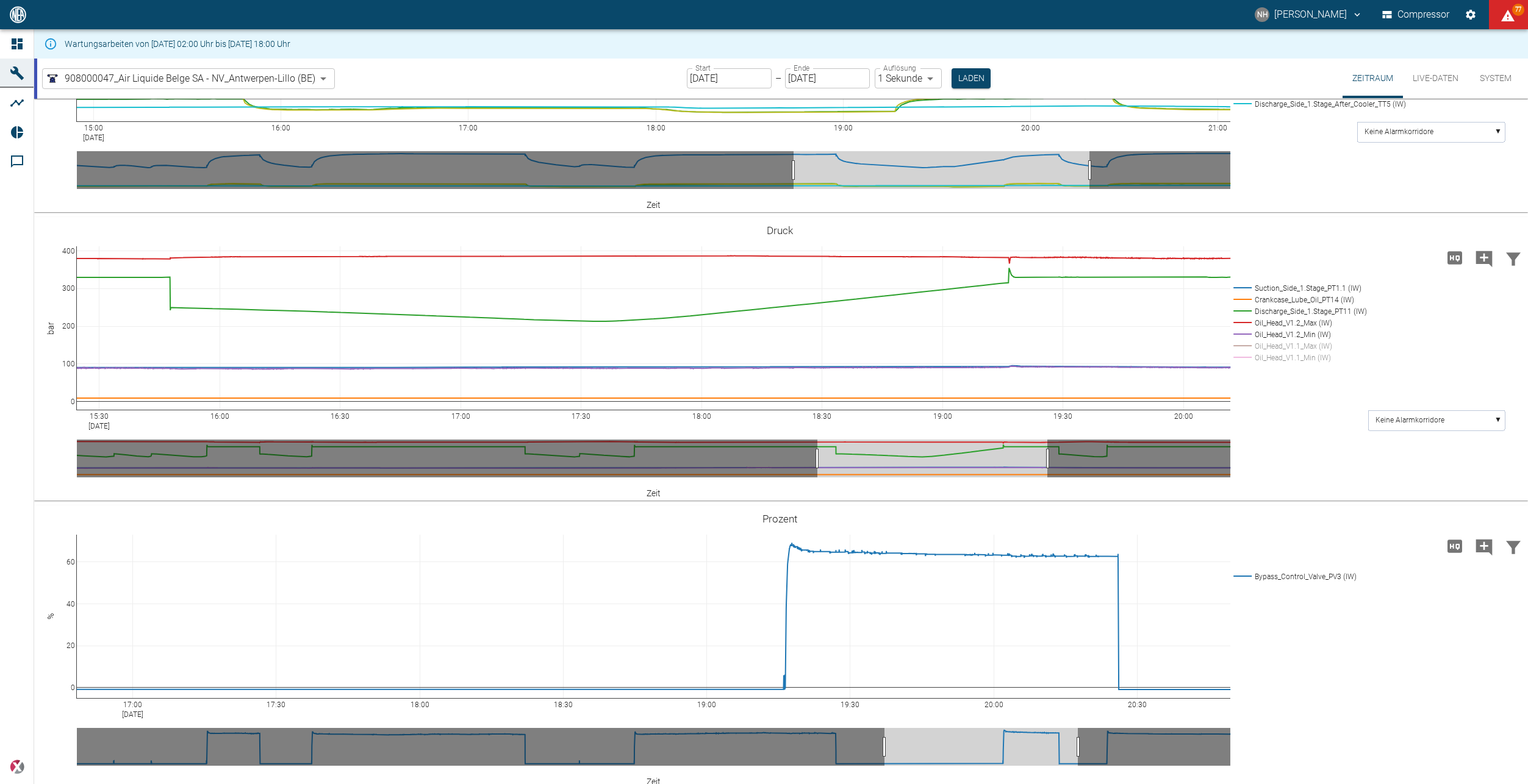
click at [160, 210] on div "15:00 Jul 6, 2025 16:00 17:00 18:00 19:00 20:00 21:00 50 100 150 Discharge_Side…" at bounding box center [781, 73] width 1494 height 279
click at [1243, 357] on rect at bounding box center [1298, 357] width 136 height 12
click at [1242, 348] on rect at bounding box center [1298, 346] width 136 height 12
click at [1247, 310] on rect at bounding box center [1298, 311] width 136 height 12
click at [1247, 303] on rect at bounding box center [1298, 299] width 136 height 12
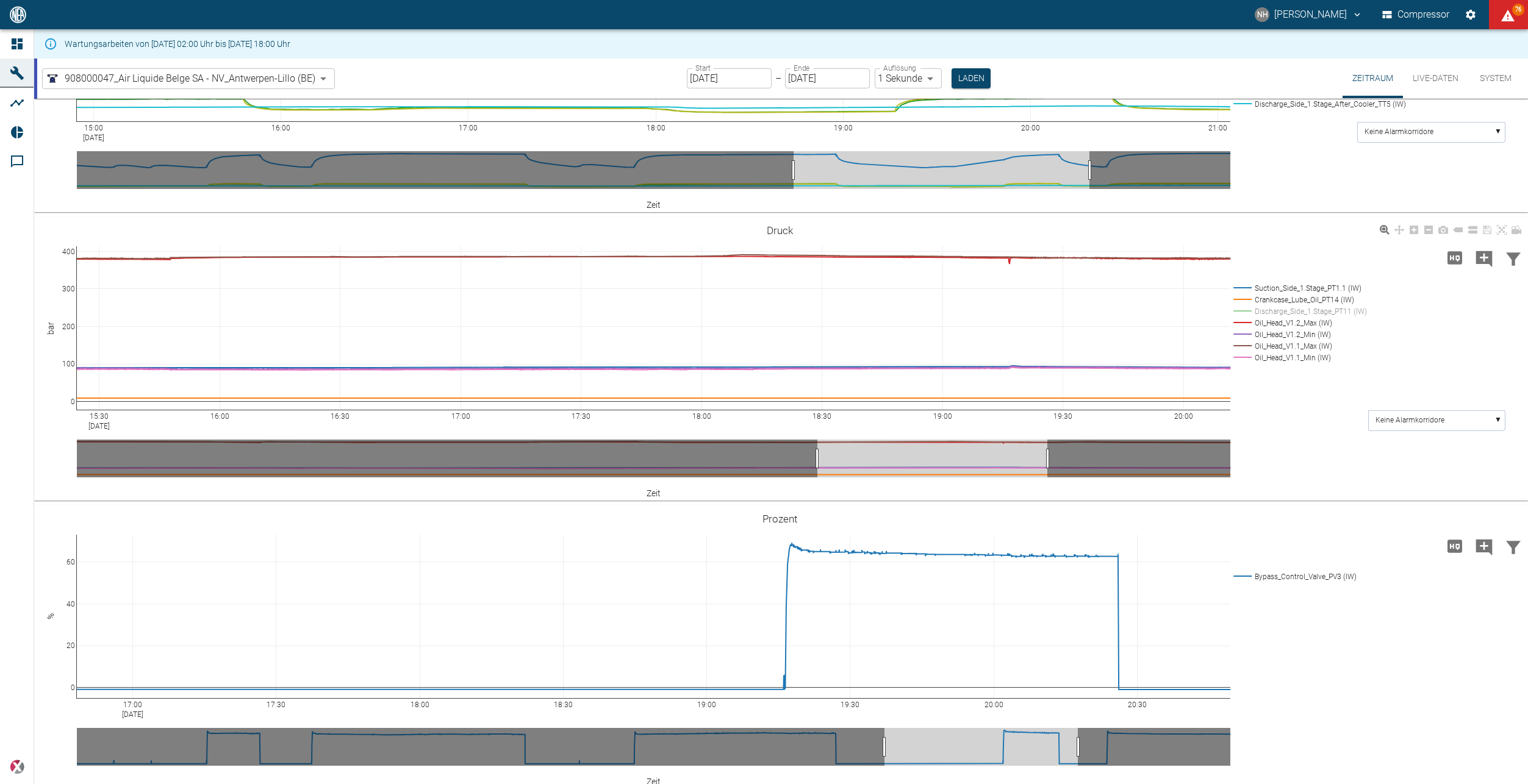
click at [1246, 288] on rect at bounding box center [1298, 288] width 136 height 12
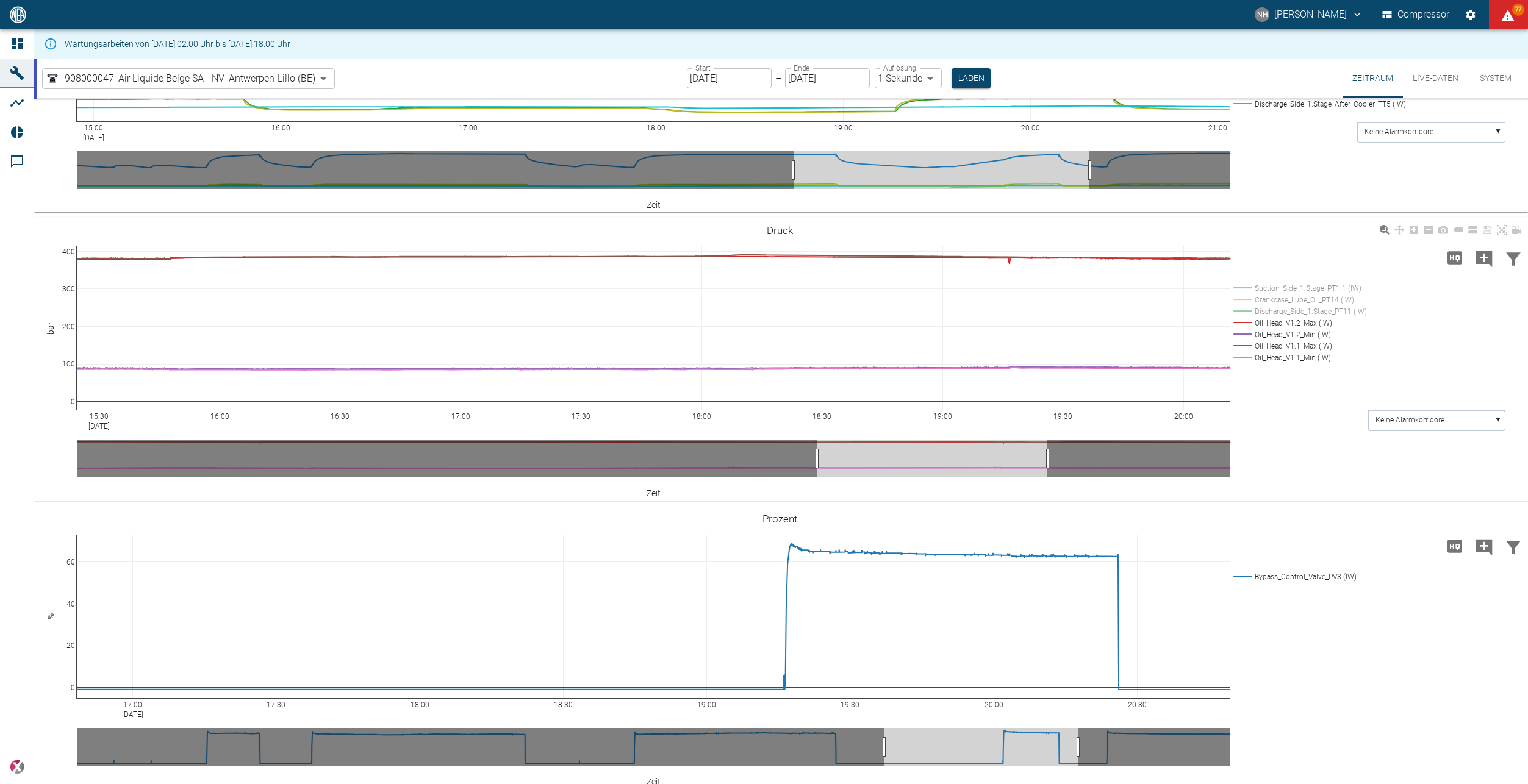
click at [1249, 311] on rect at bounding box center [1298, 311] width 136 height 12
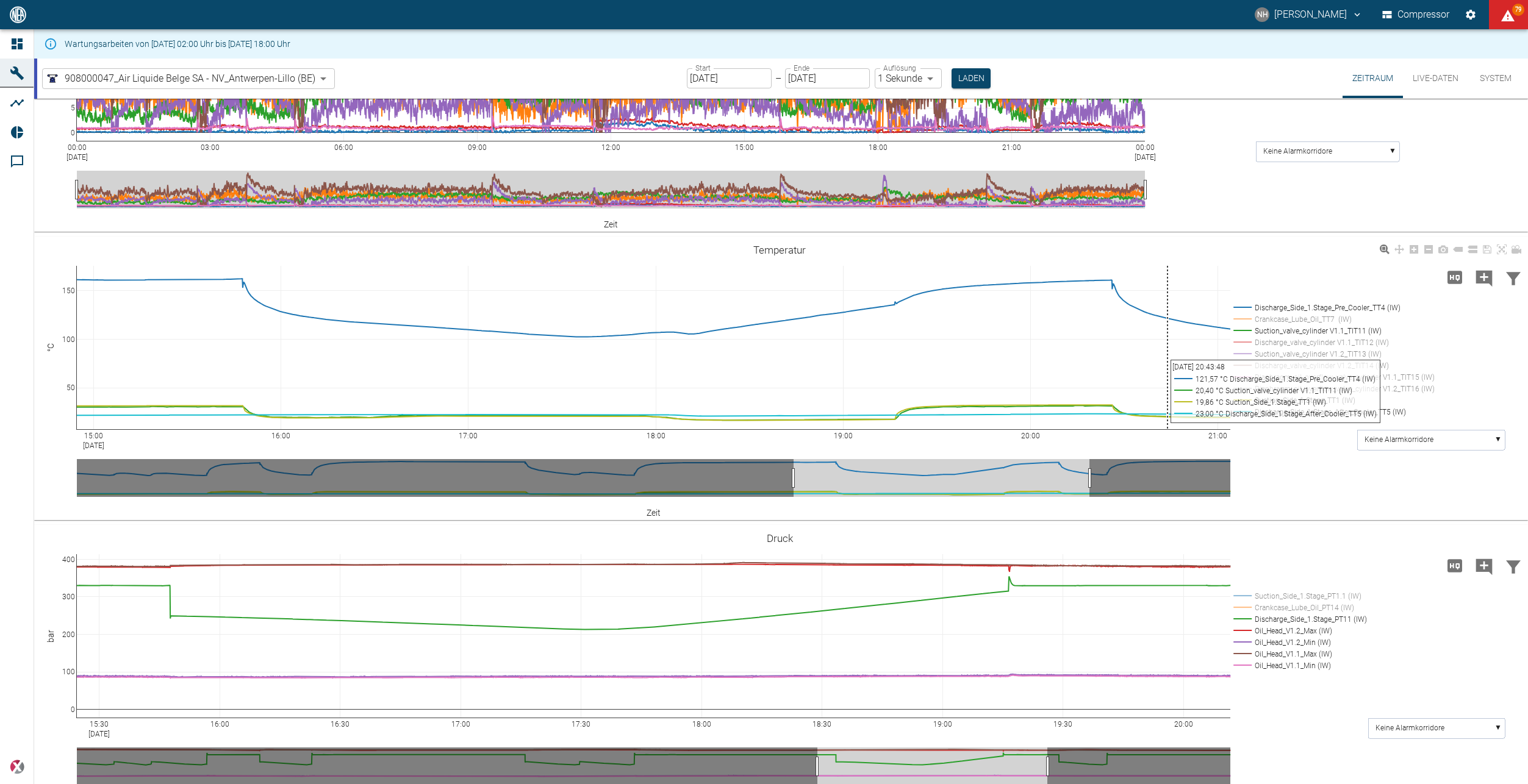
scroll to position [671, 0]
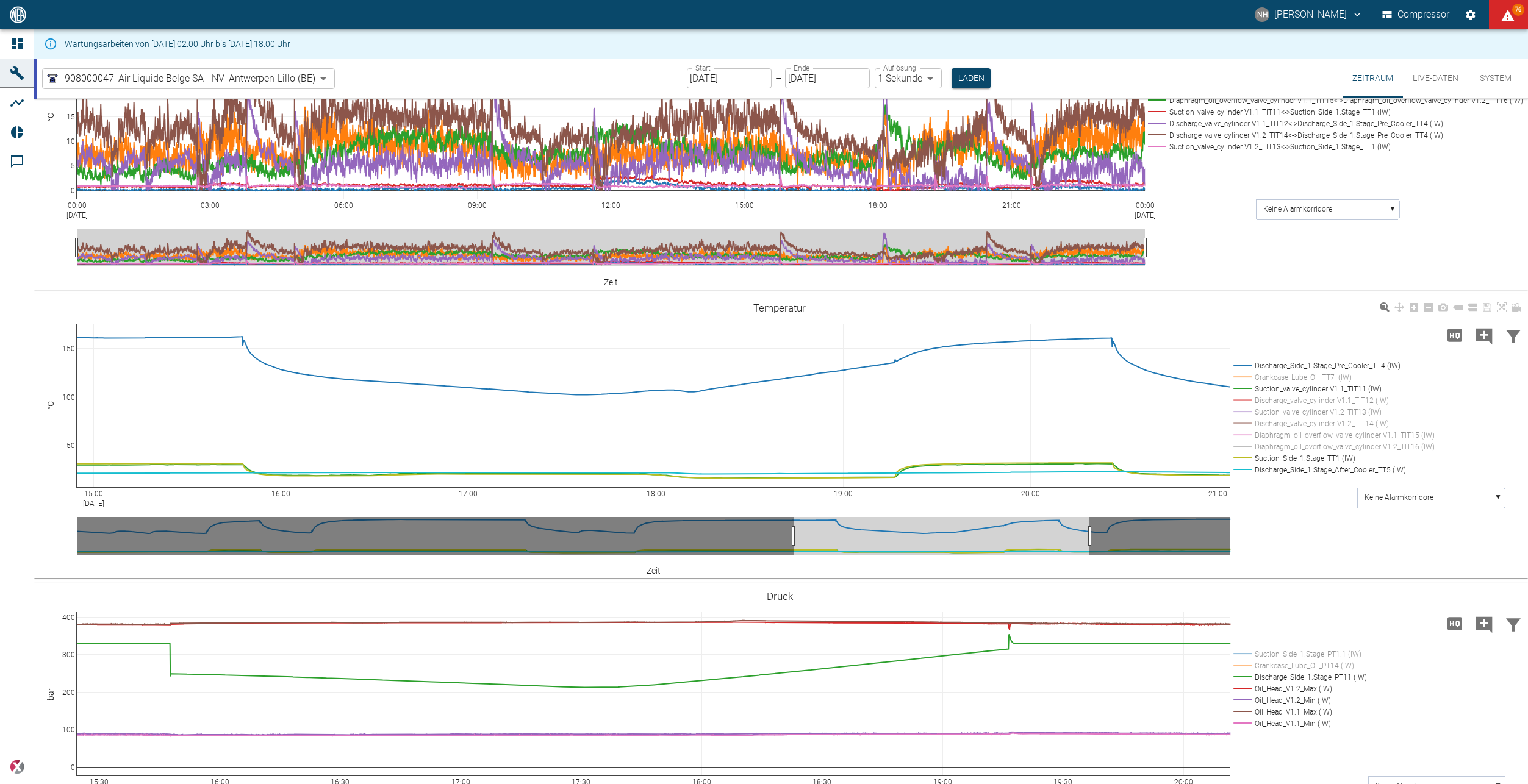
click at [1250, 389] on rect at bounding box center [1331, 389] width 201 height 12
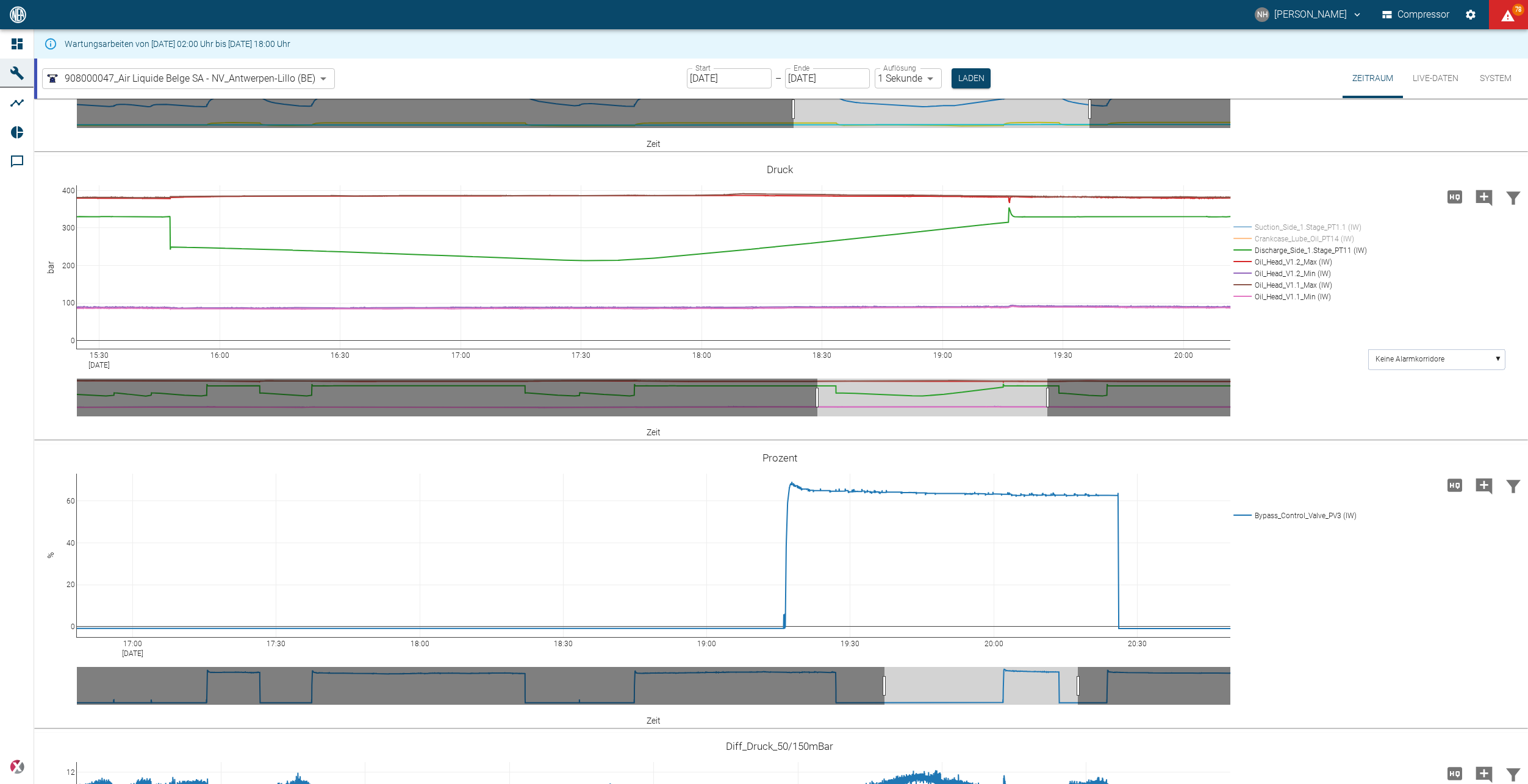
scroll to position [1097, 0]
